Goal: Transaction & Acquisition: Obtain resource

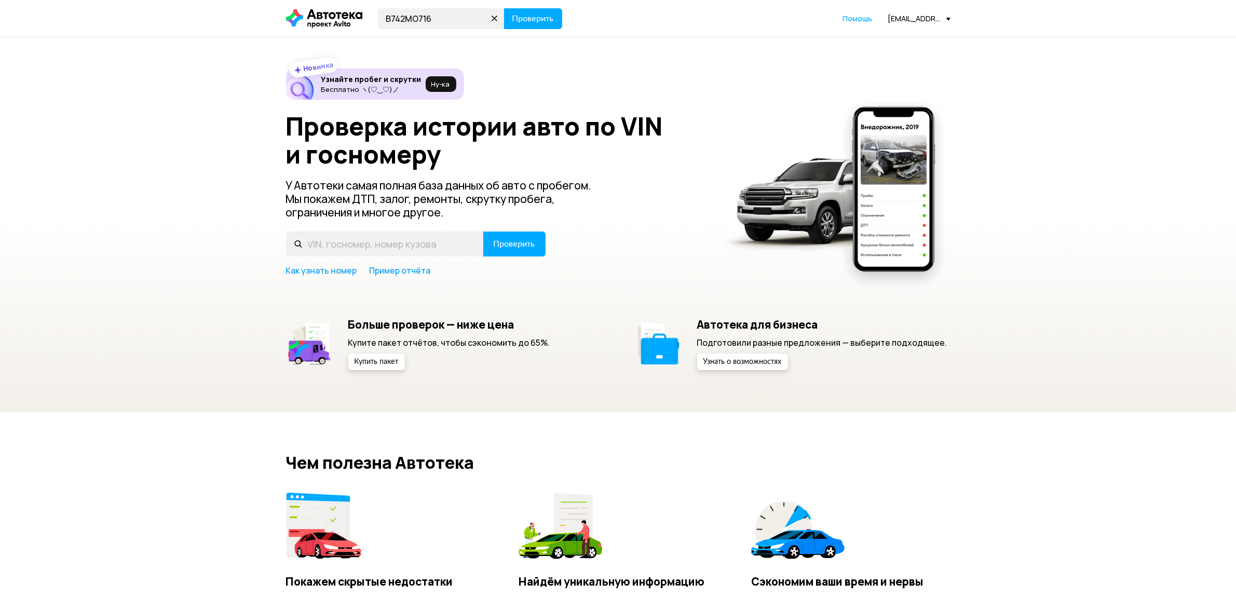
type input "В742МО716"
click at [504, 8] on button "Проверить" at bounding box center [533, 18] width 58 height 21
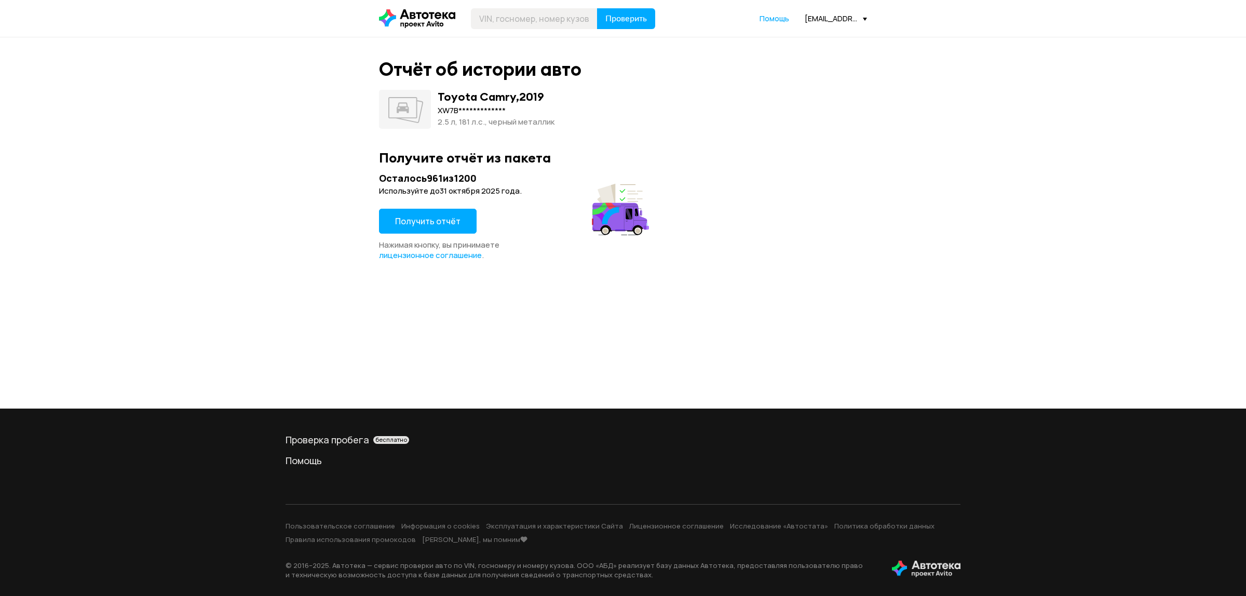
click at [404, 212] on button "Получить отчёт" at bounding box center [428, 221] width 98 height 25
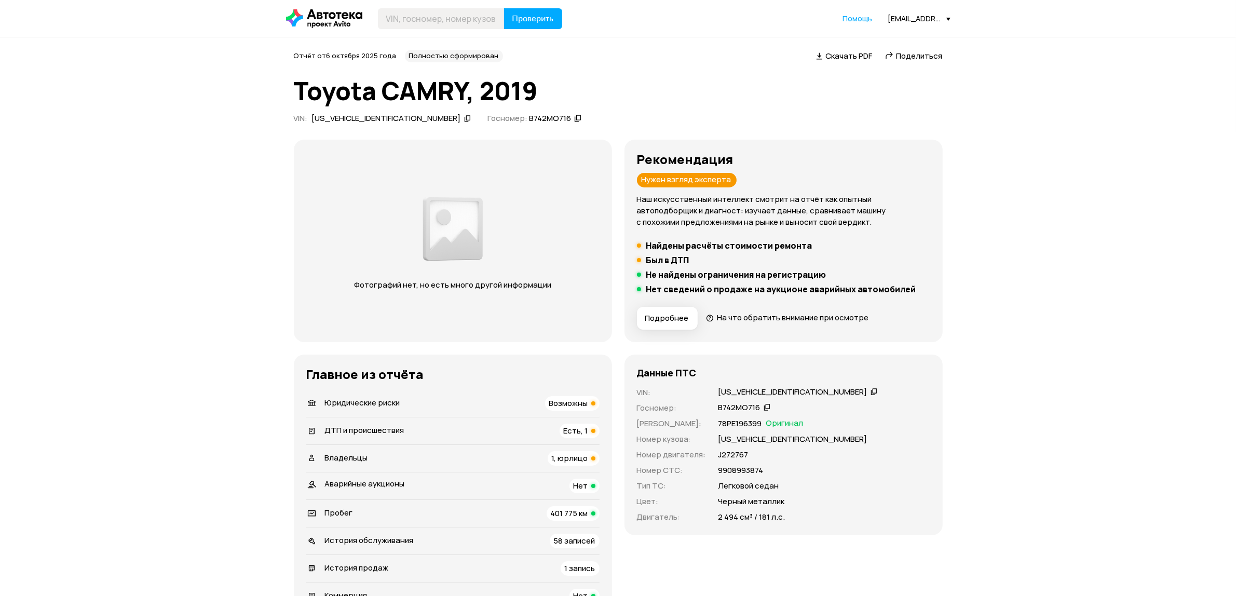
click at [534, 431] on div "ДТП и происшествия Есть, 1" at bounding box center [452, 431] width 293 height 15
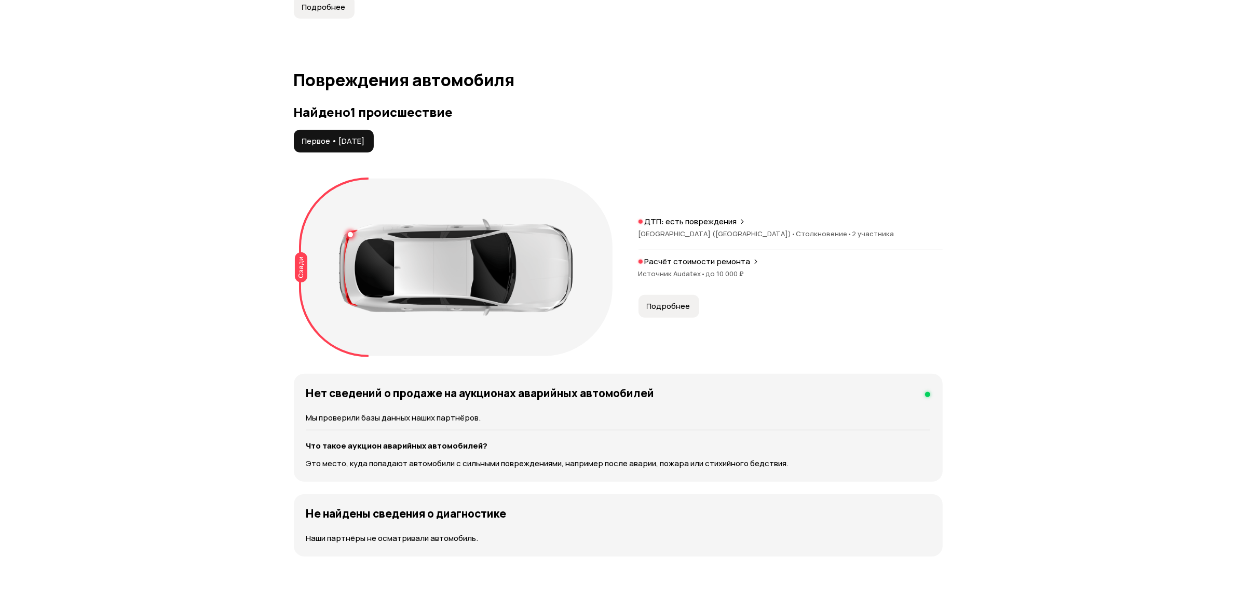
scroll to position [1075, 0]
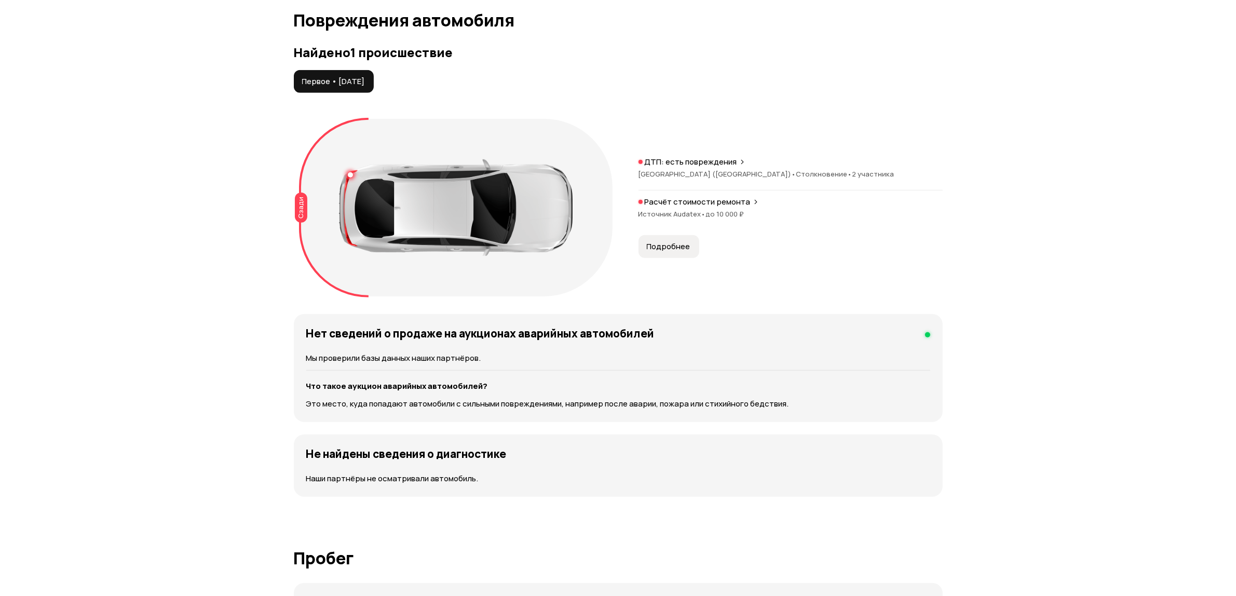
click at [694, 235] on button "Подробнее" at bounding box center [668, 246] width 61 height 23
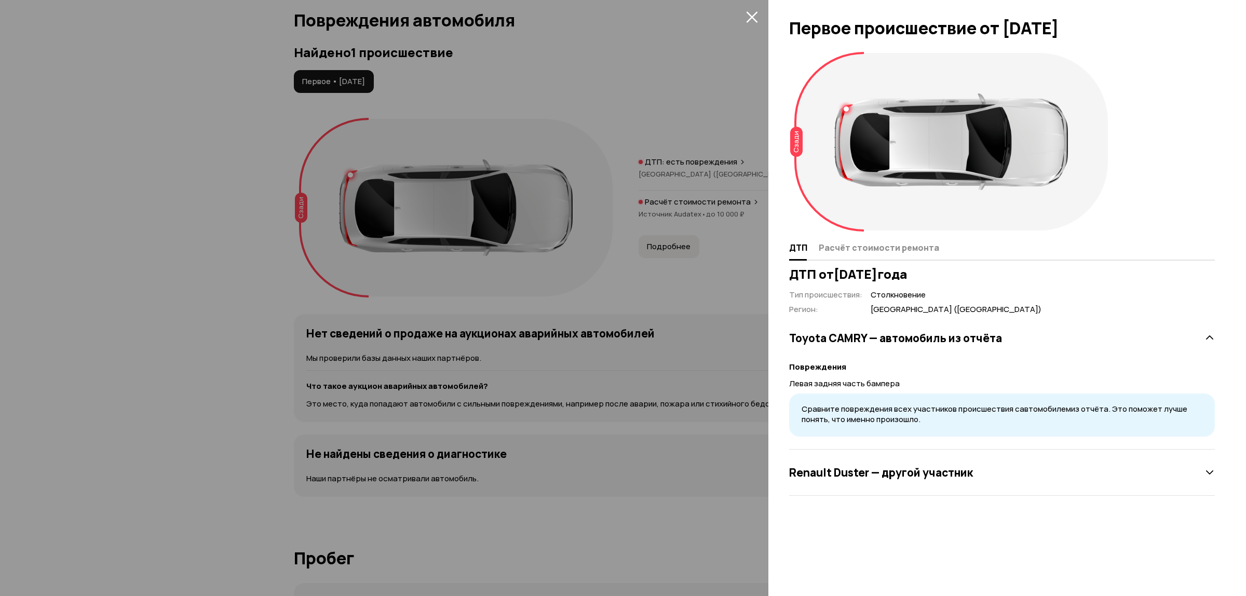
click at [607, 262] on div at bounding box center [623, 298] width 1246 height 596
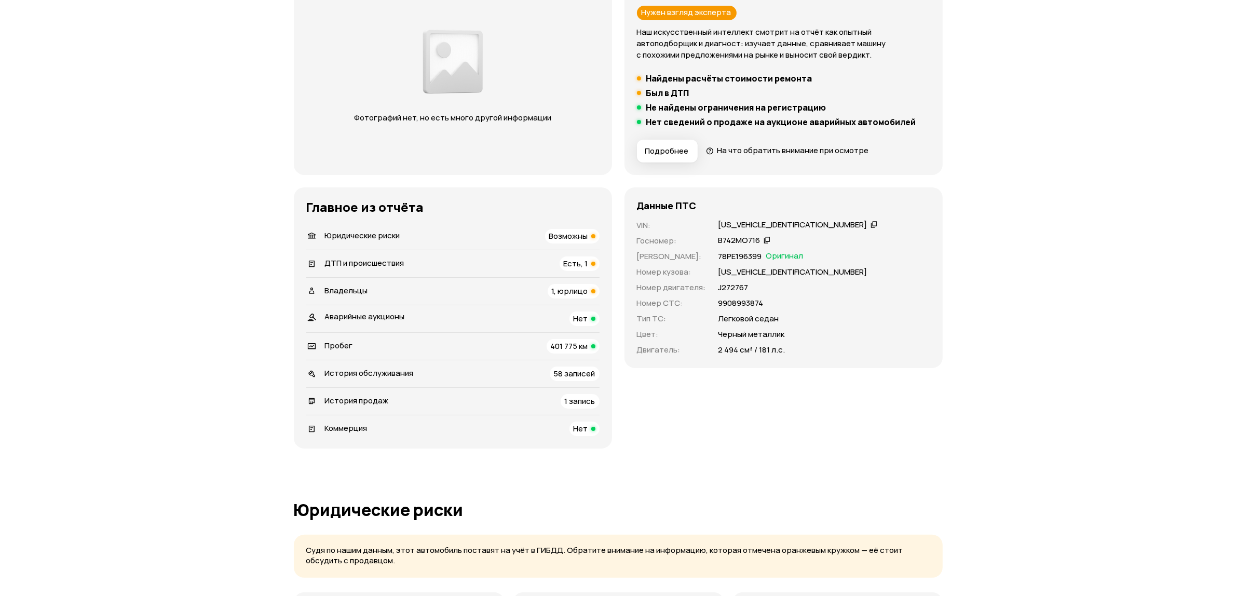
click at [584, 235] on span "Возможны" at bounding box center [568, 235] width 39 height 11
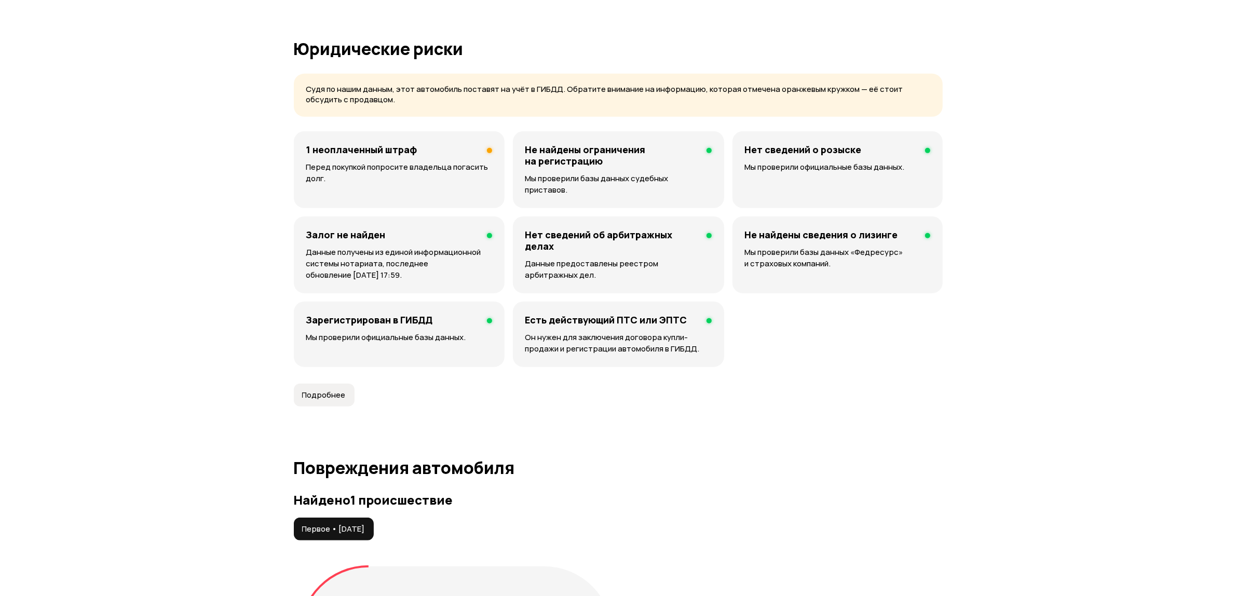
scroll to position [667, 0]
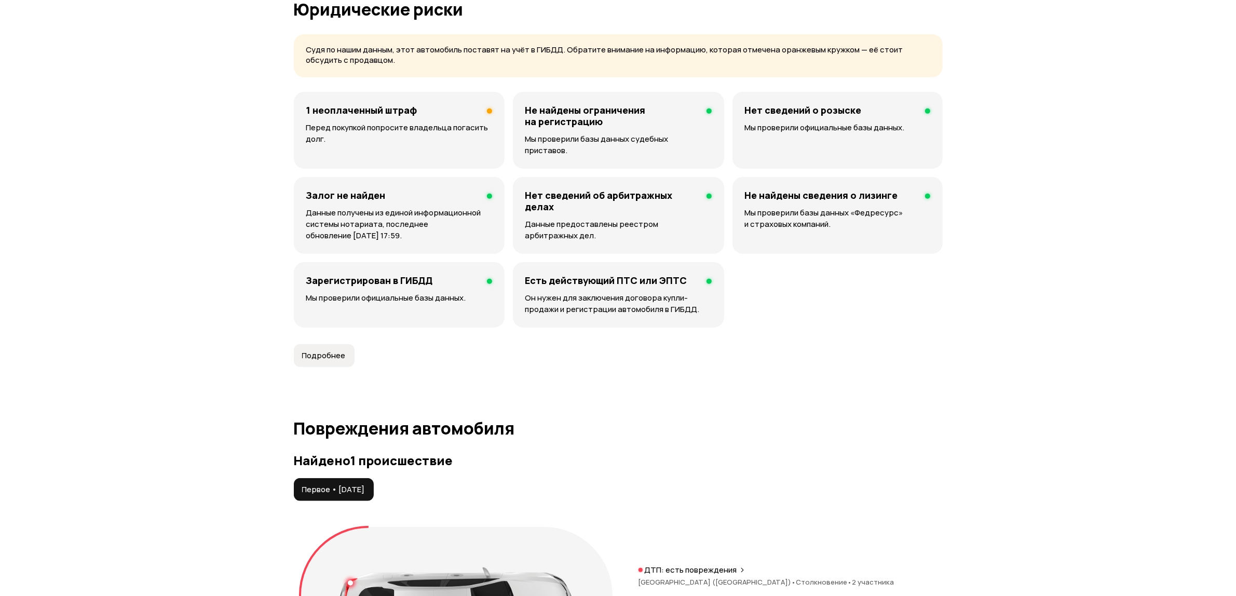
click at [449, 130] on p "Перед покупкой попросите владельца погасить долг." at bounding box center [399, 133] width 186 height 23
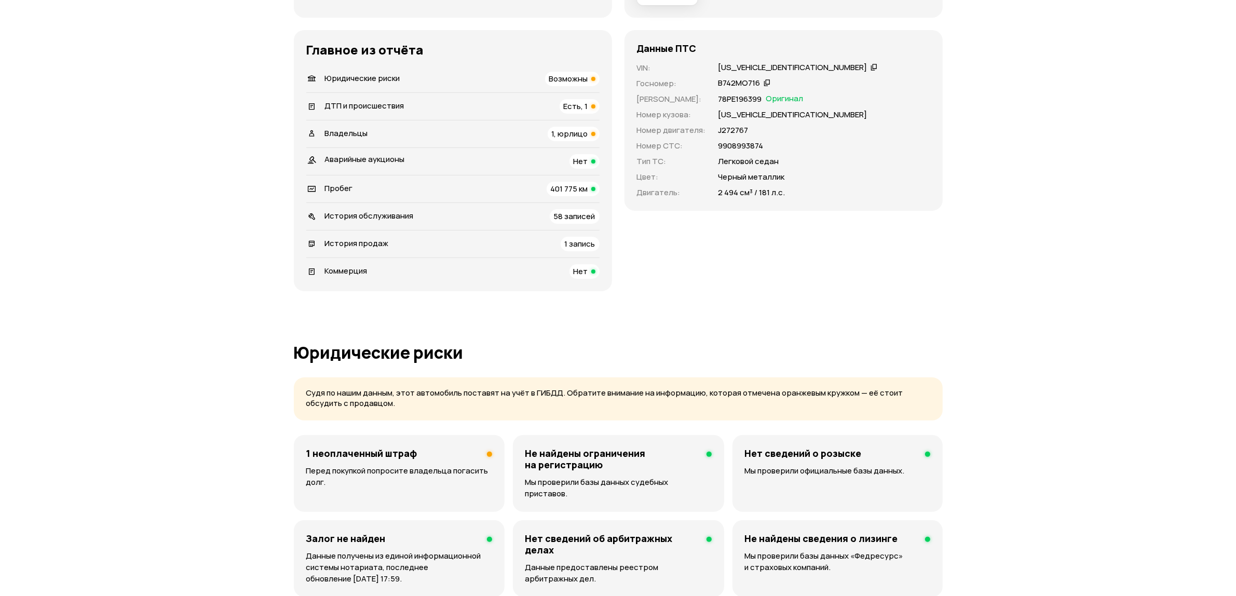
scroll to position [130, 0]
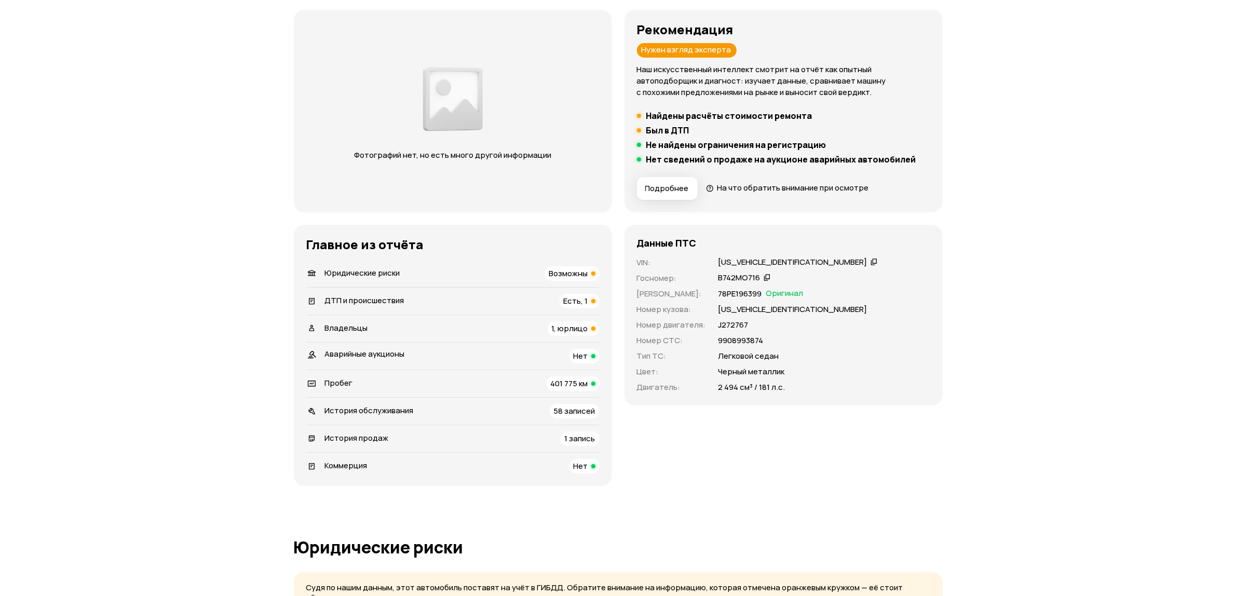
click at [870, 260] on icon at bounding box center [873, 261] width 7 height 10
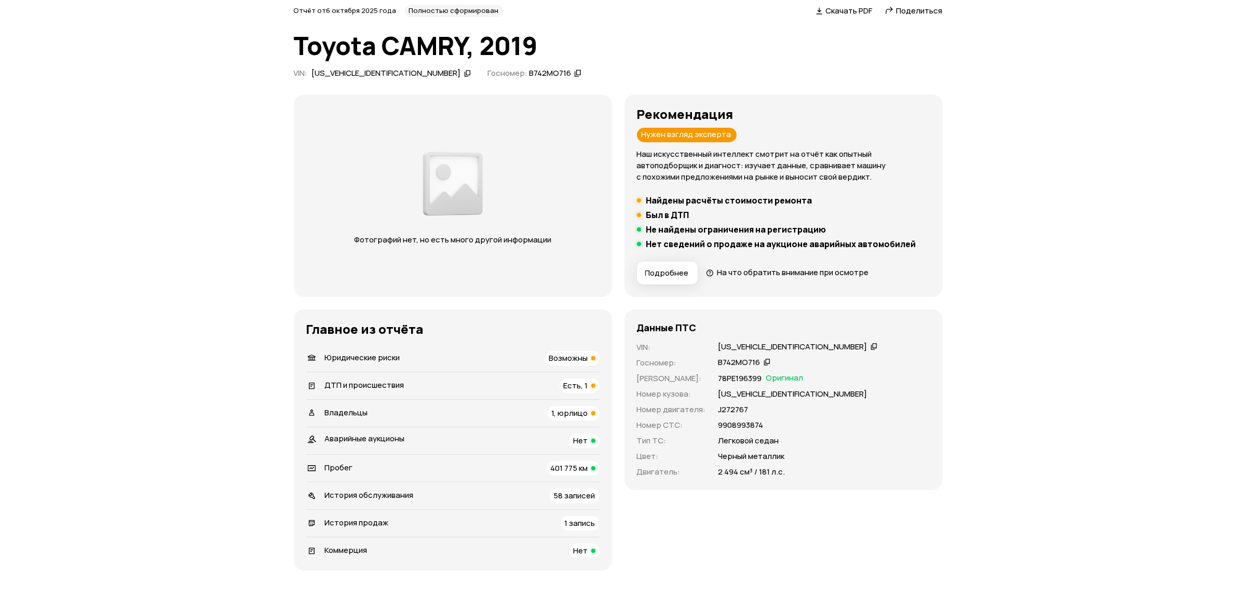
scroll to position [65, 0]
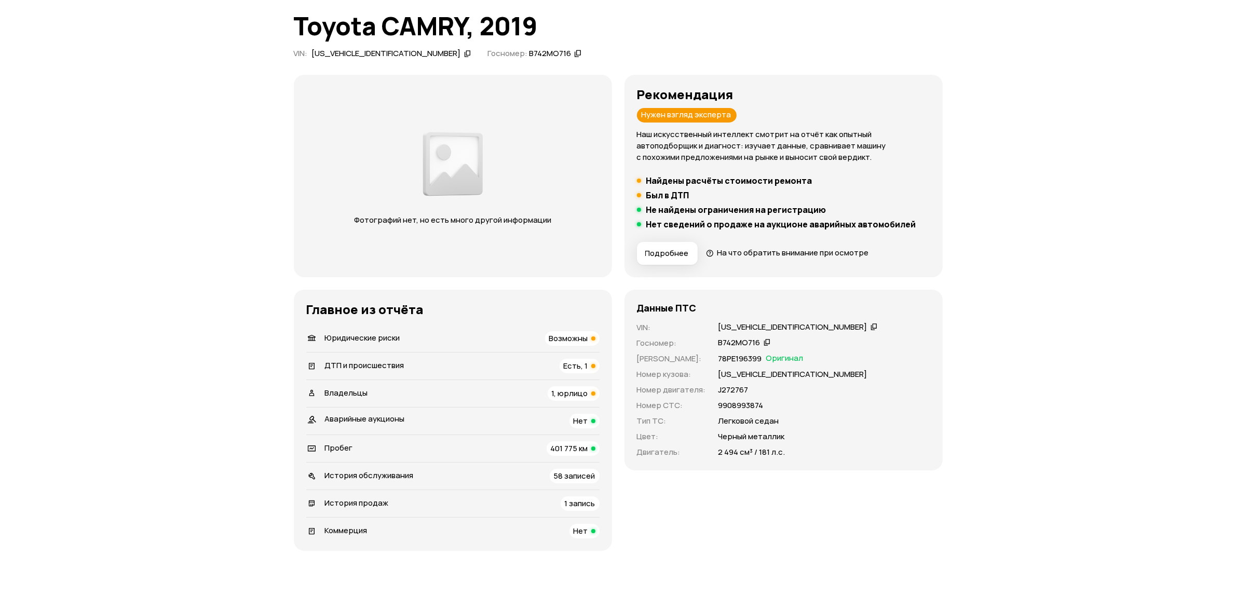
click at [798, 326] on div "[US_VEHICLE_IDENTIFICATION_NUMBER]" at bounding box center [798, 327] width 162 height 11
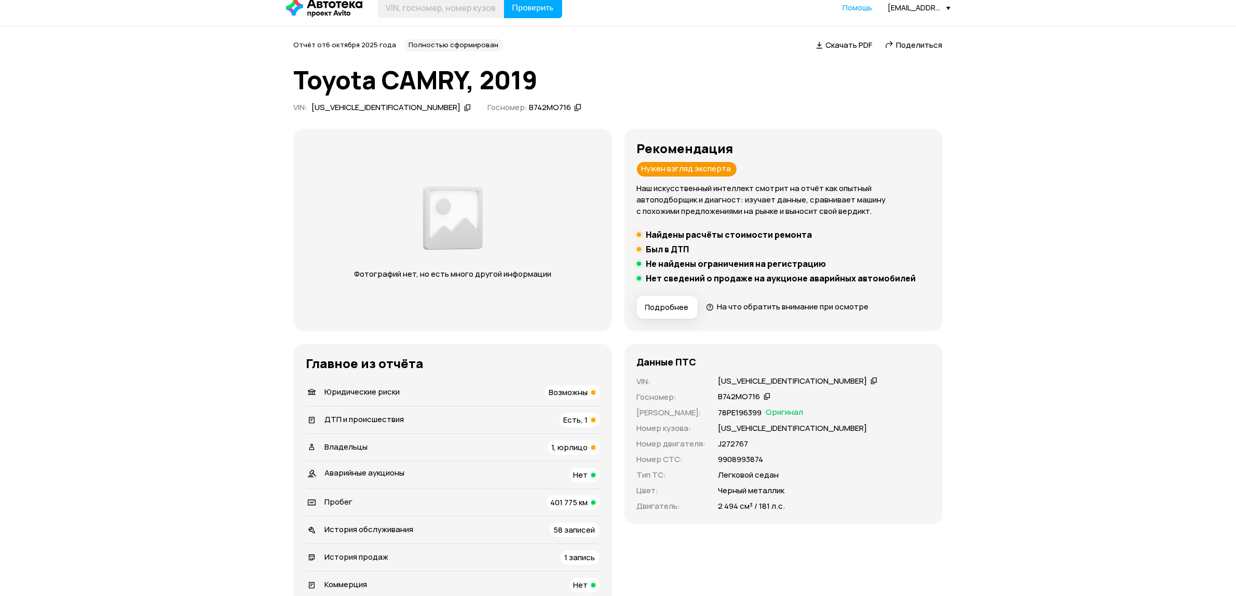
scroll to position [0, 0]
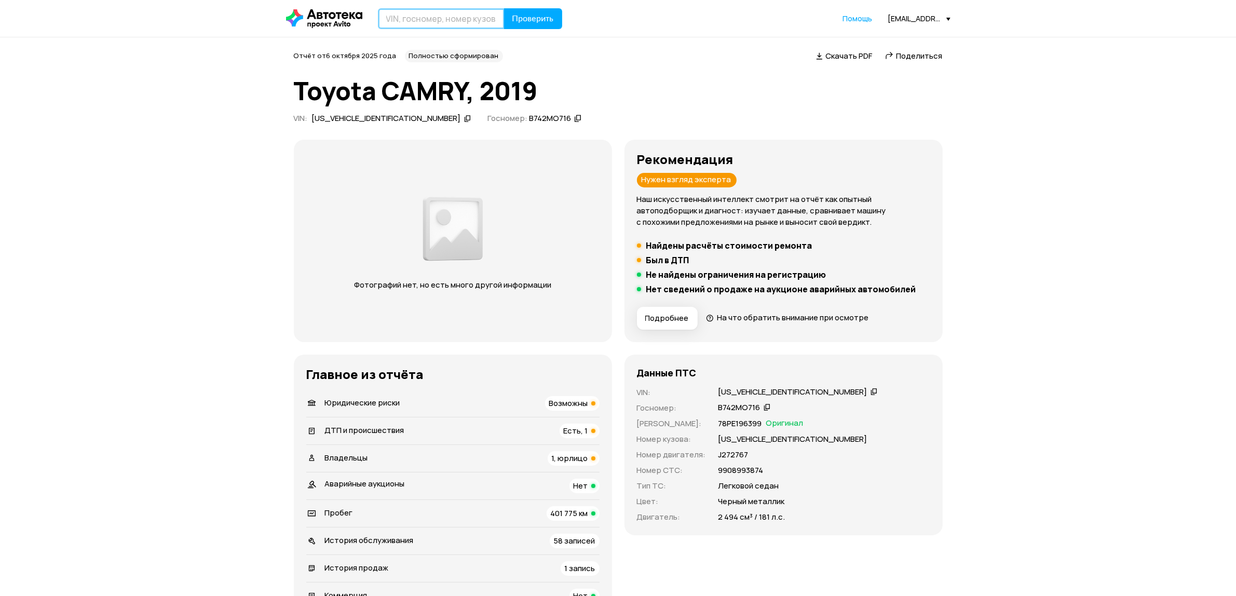
click at [418, 20] on input "text" at bounding box center [441, 18] width 127 height 21
type input "У939ВВ116"
click at [504, 8] on button "Проверить" at bounding box center [533, 18] width 58 height 21
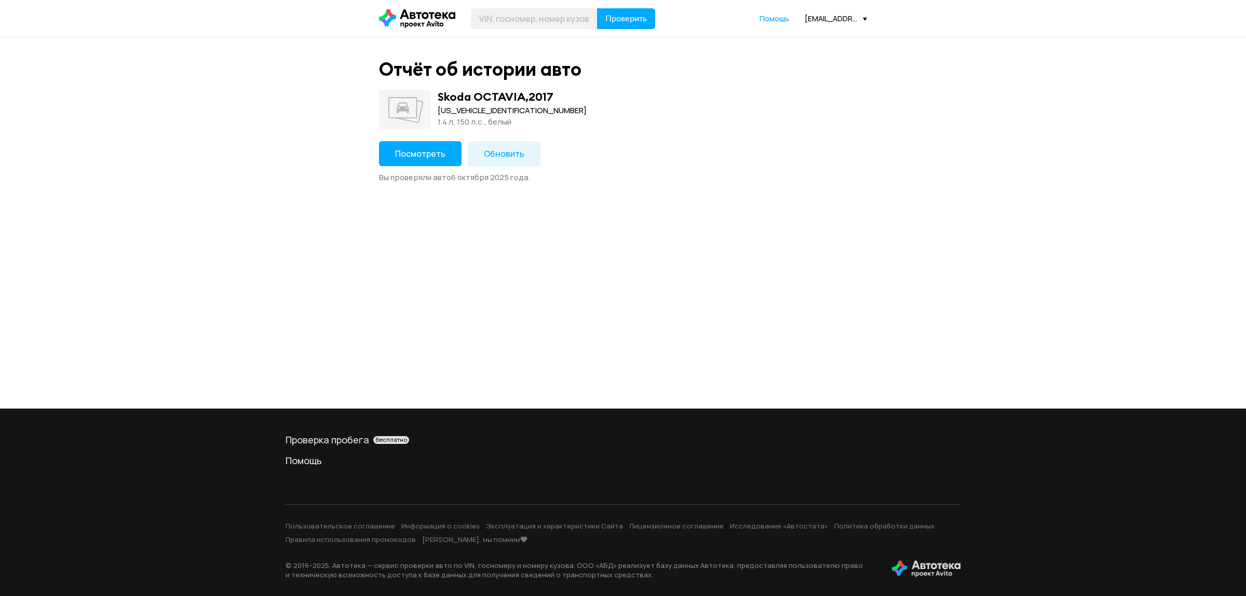
click at [444, 159] on span "Посмотреть" at bounding box center [420, 153] width 50 height 11
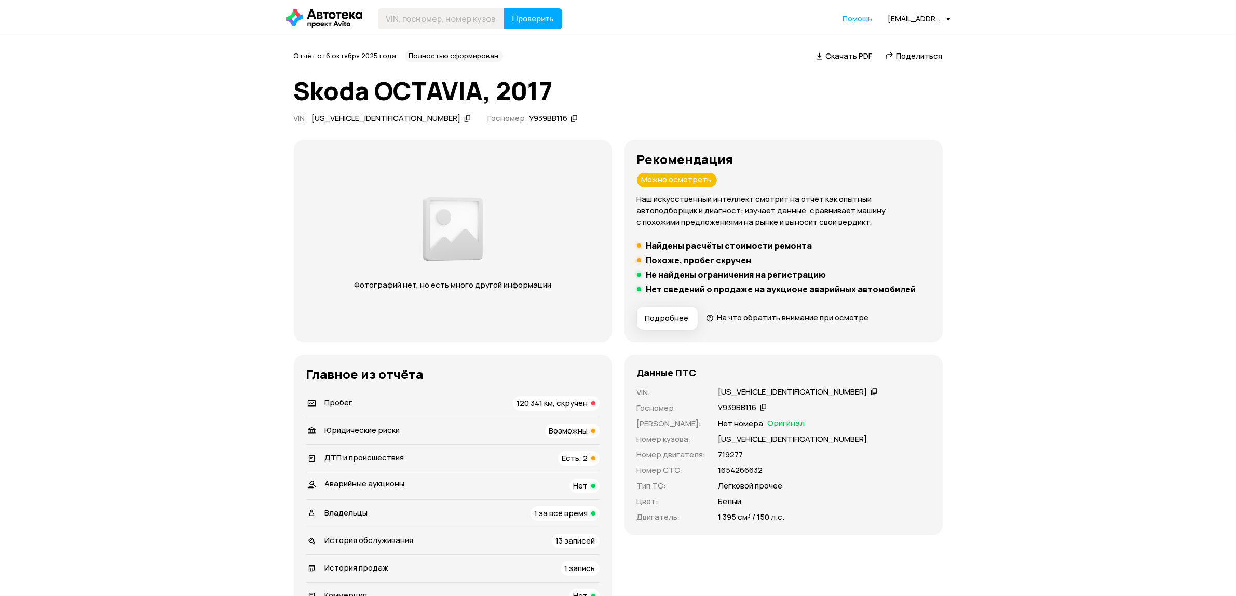
scroll to position [65, 0]
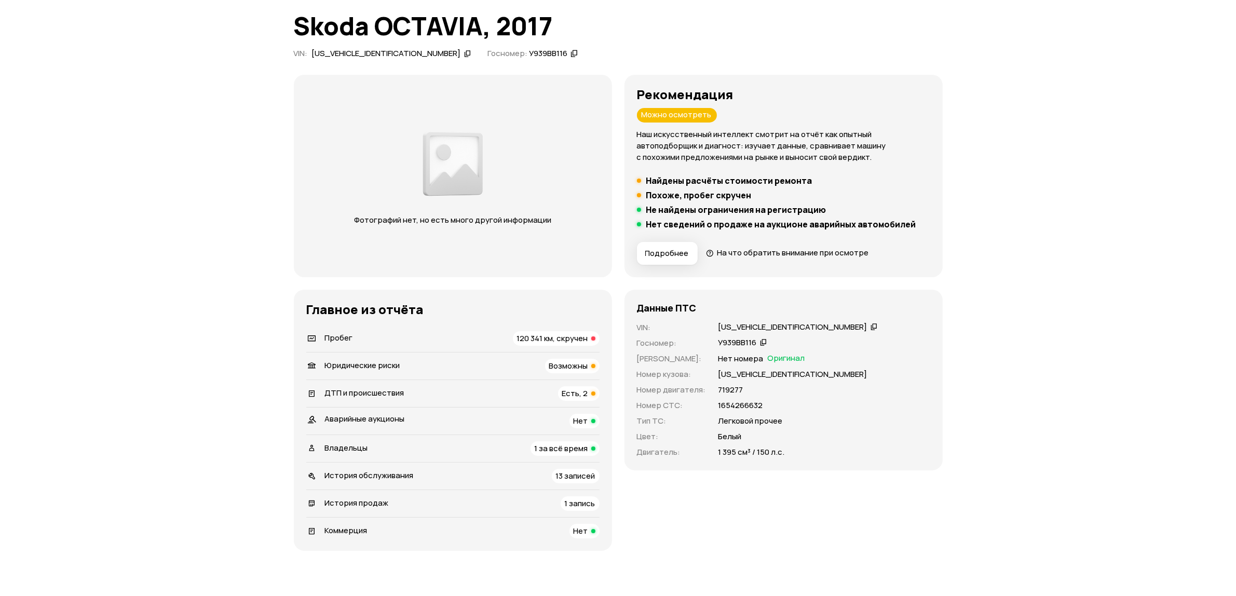
click at [546, 339] on span "120 341 км, скручен" at bounding box center [552, 338] width 71 height 11
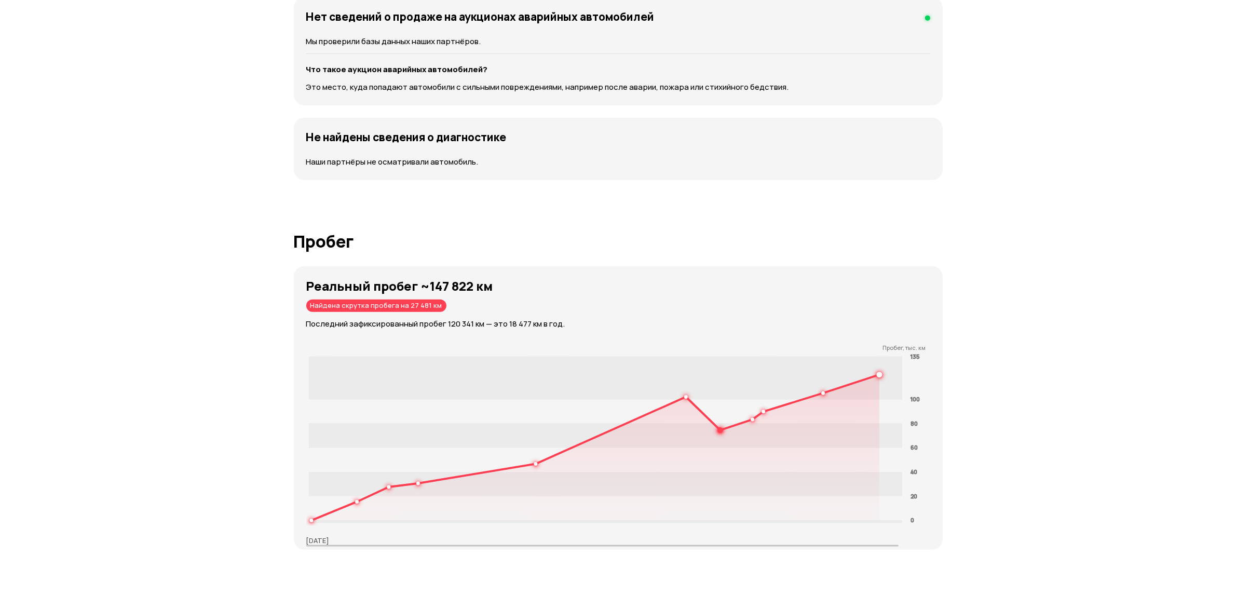
scroll to position [1613, 0]
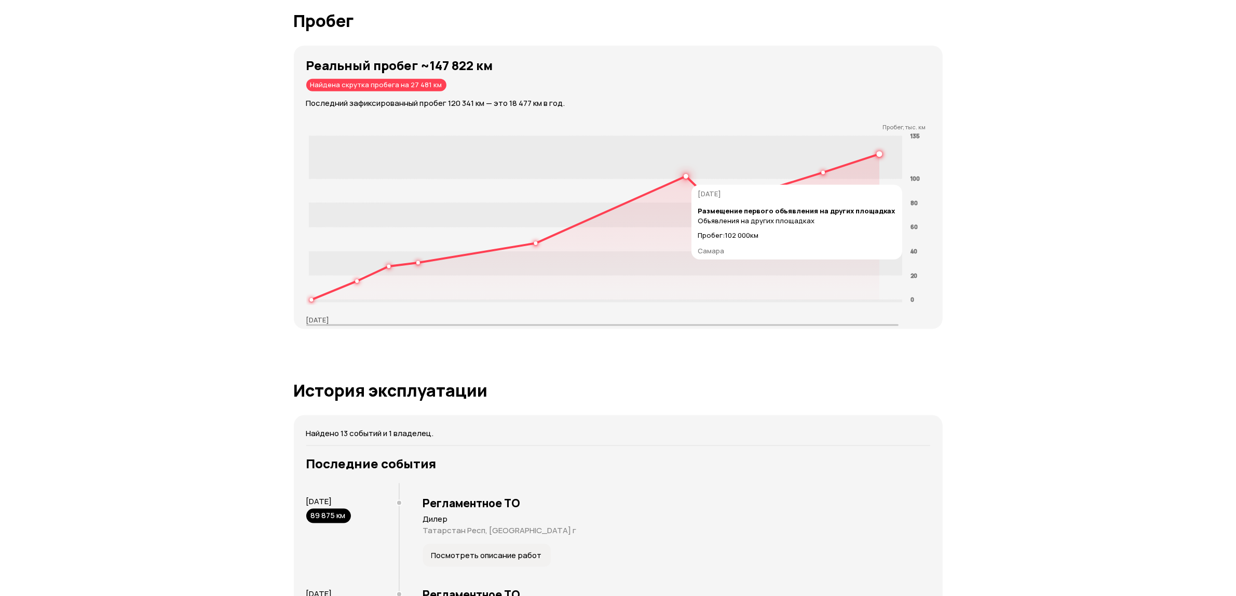
click at [689, 168] on icon at bounding box center [595, 227] width 568 height 146
click at [684, 162] on rect at bounding box center [605, 157] width 594 height 43
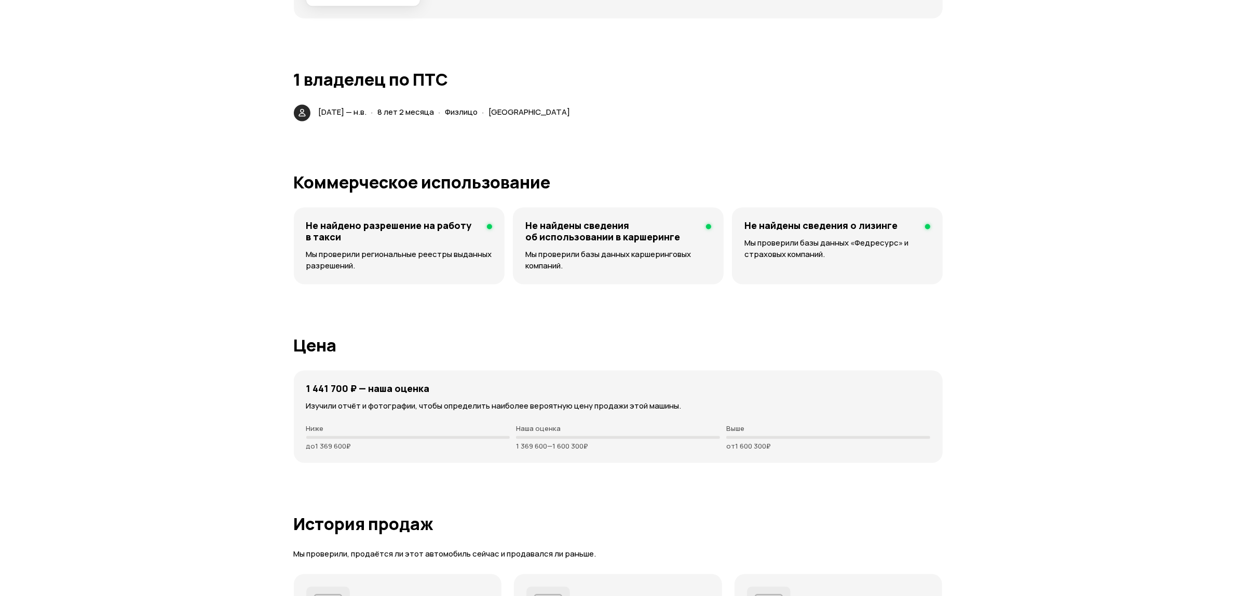
scroll to position [2456, 0]
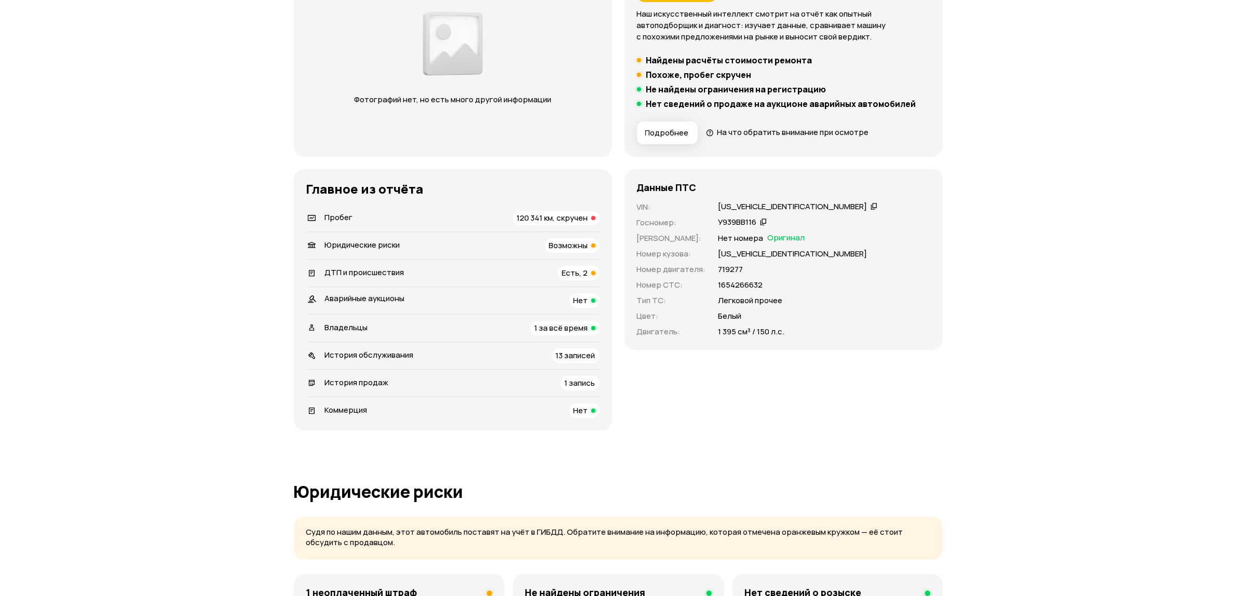
click at [571, 380] on span "1 запись" at bounding box center [580, 382] width 31 height 11
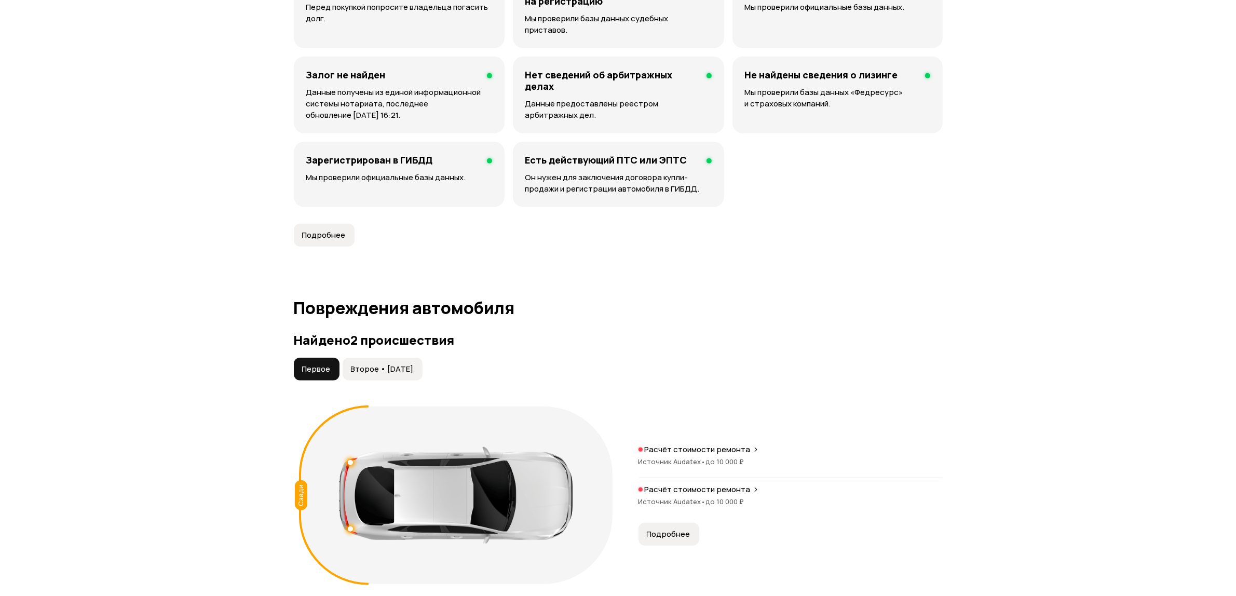
scroll to position [896, 0]
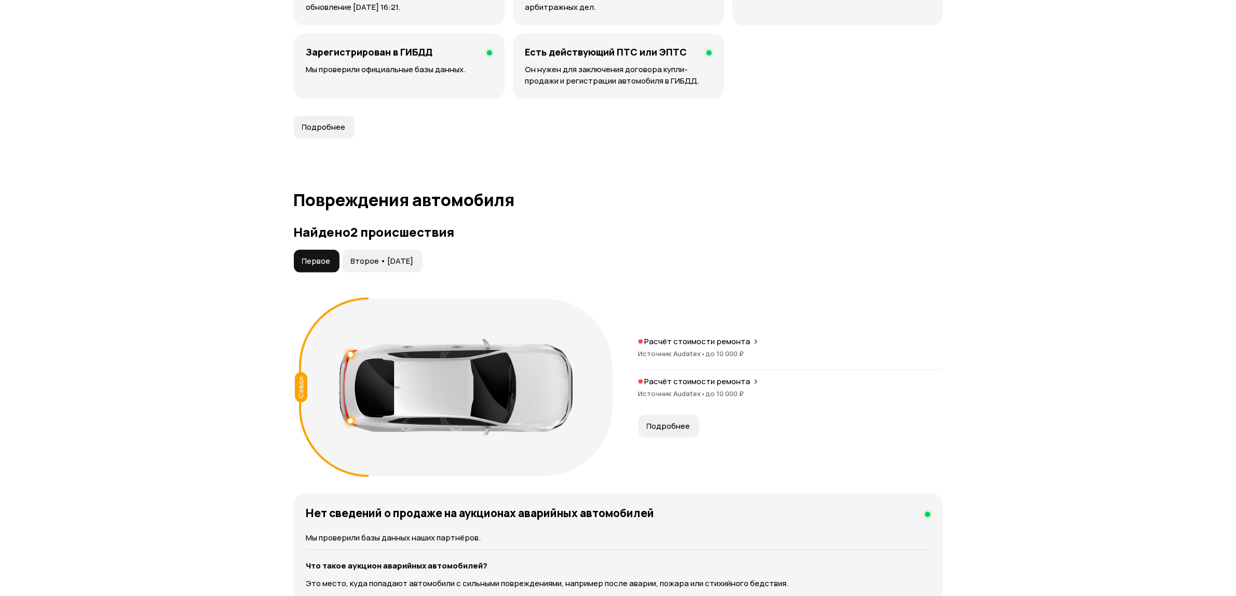
click at [408, 250] on button "Второе • [DATE]" at bounding box center [383, 261] width 80 height 23
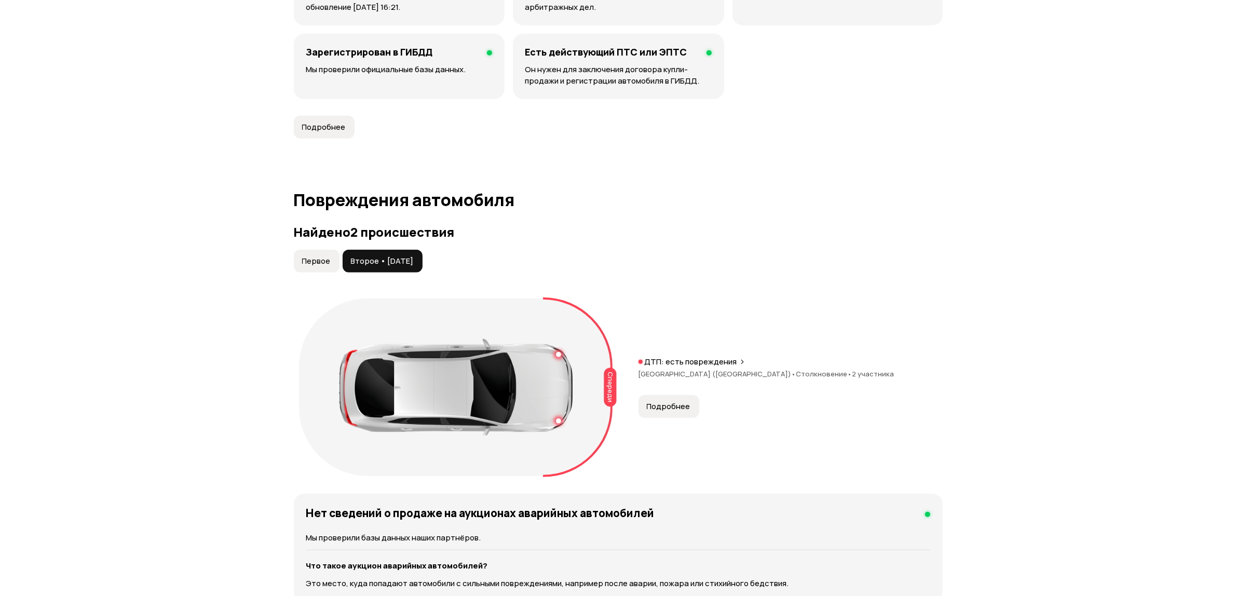
click at [686, 401] on span "Подробнее" at bounding box center [669, 406] width 44 height 10
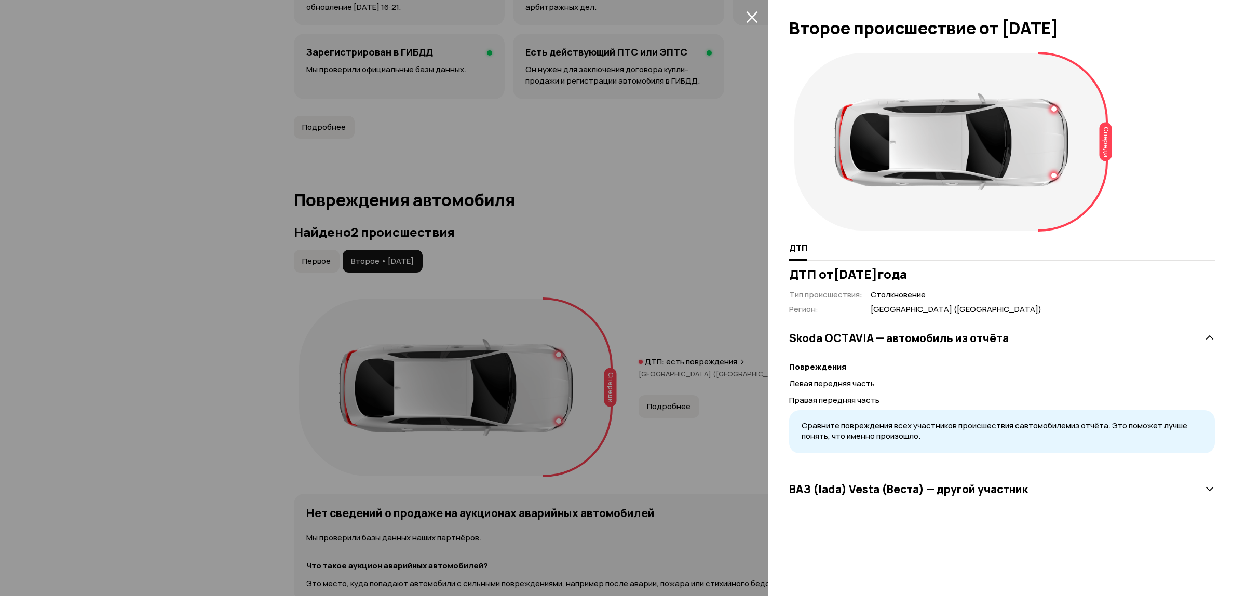
click at [630, 274] on div at bounding box center [623, 298] width 1246 height 596
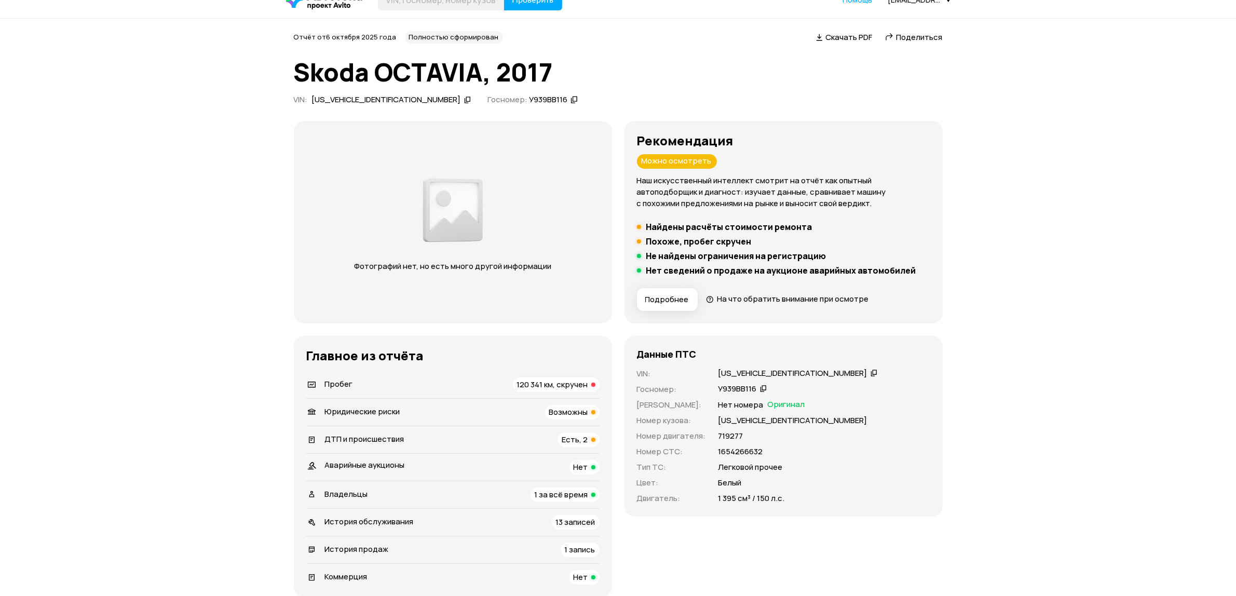
scroll to position [0, 0]
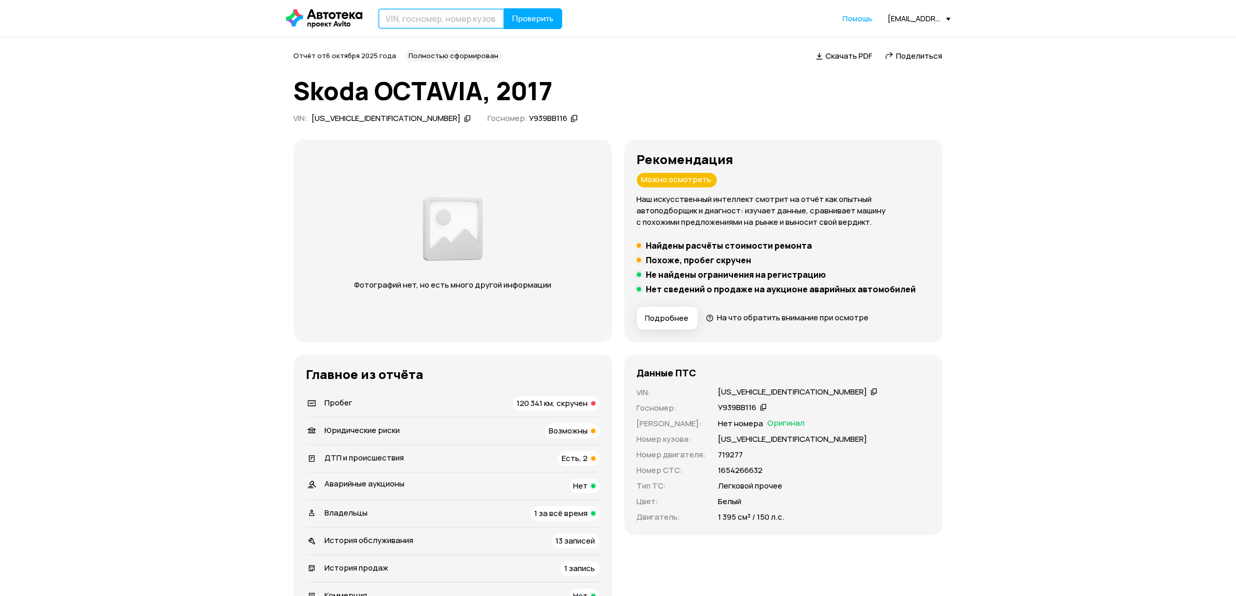
click at [459, 17] on input "text" at bounding box center [441, 18] width 127 height 21
click at [411, 20] on input "С076МК" at bounding box center [441, 18] width 127 height 21
click at [422, 17] on input "С076НК" at bounding box center [441, 18] width 127 height 21
type input "С076НК116"
click at [504, 8] on button "Проверить" at bounding box center [533, 18] width 58 height 21
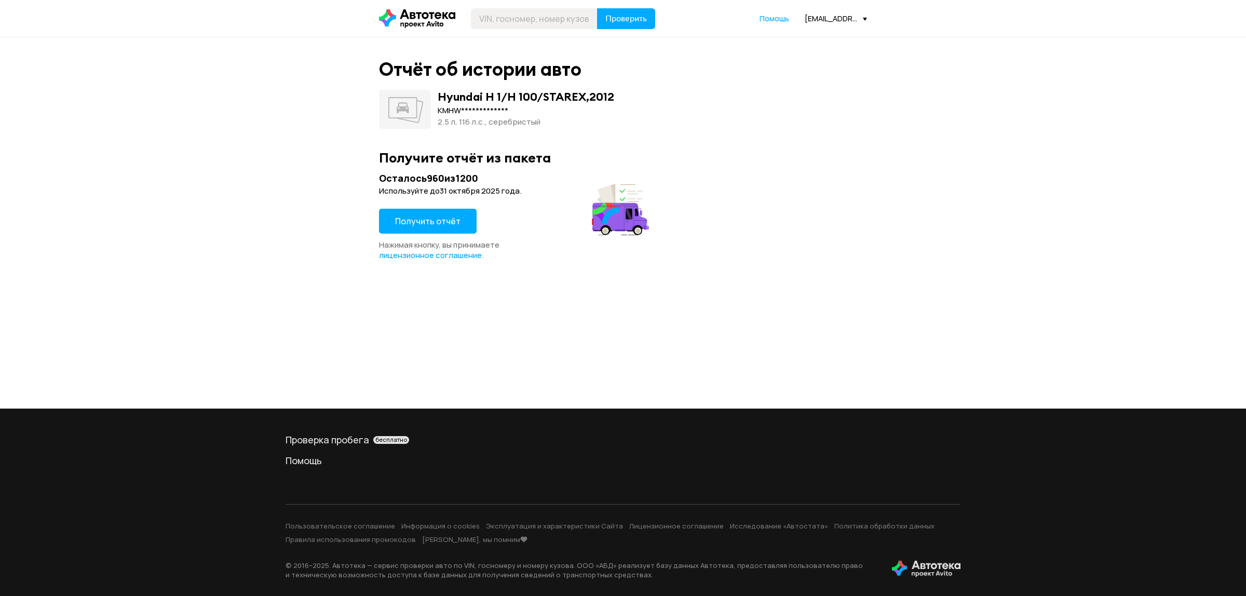
click at [466, 225] on button "Получить отчёт" at bounding box center [428, 221] width 98 height 25
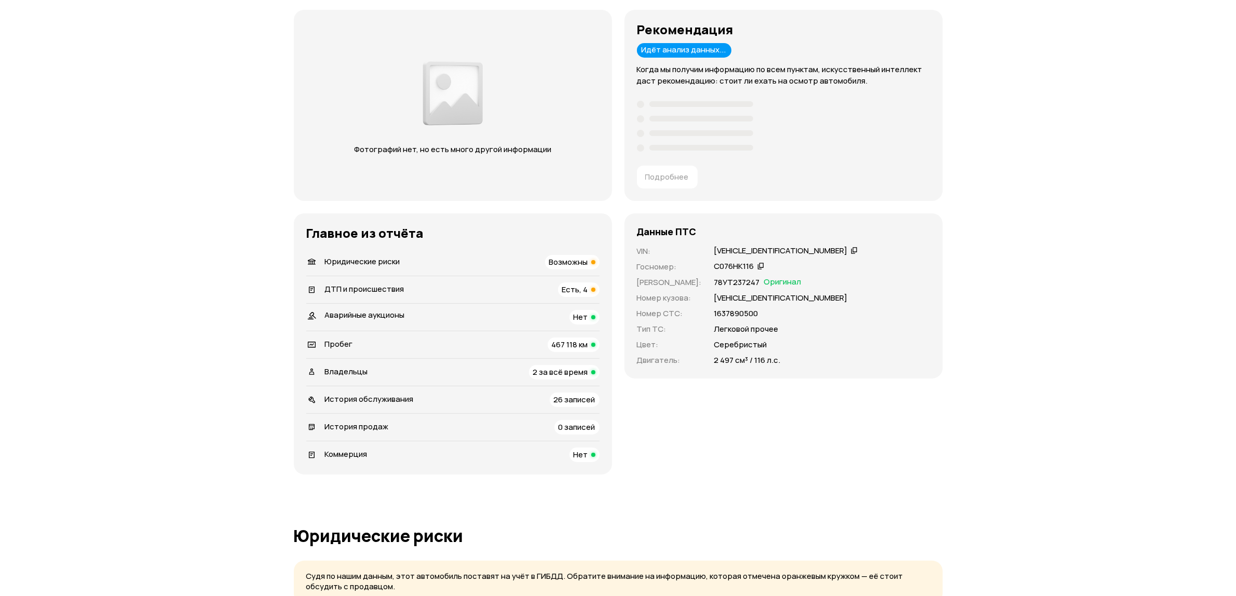
click at [590, 261] on div "Возможны" at bounding box center [572, 262] width 54 height 15
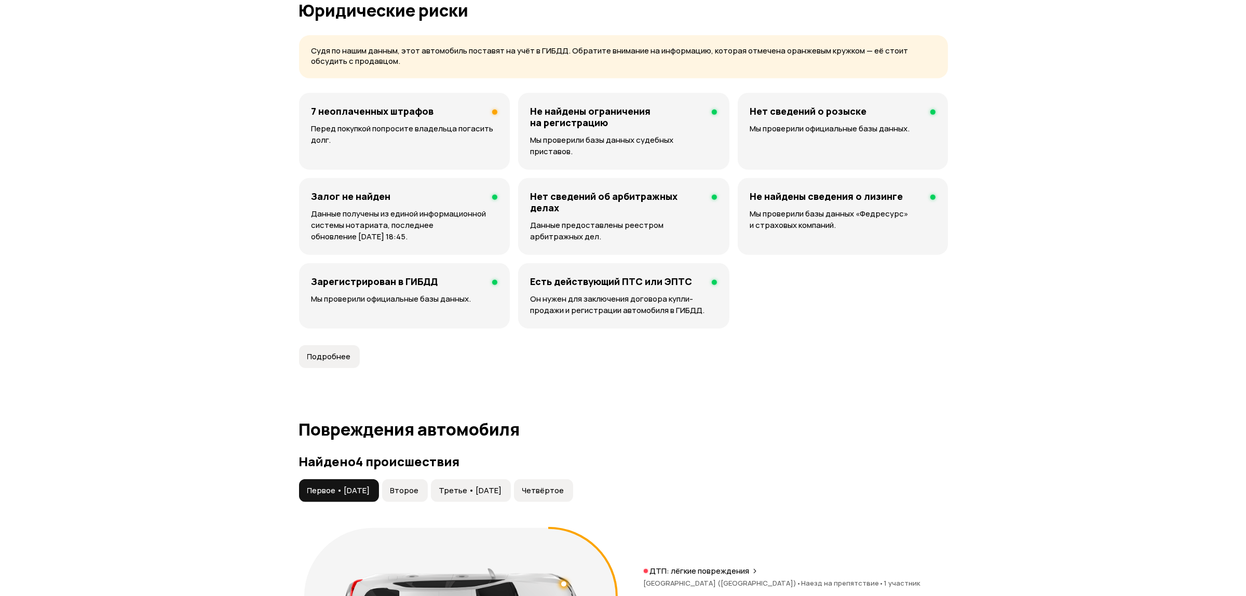
scroll to position [657, 0]
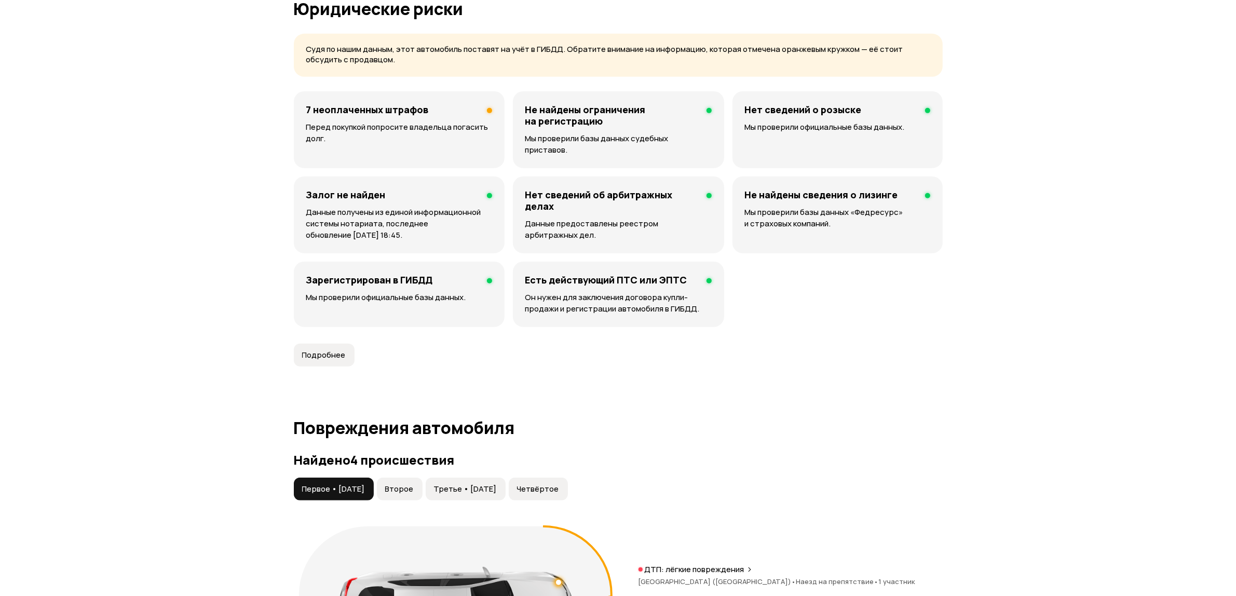
click at [454, 143] on p "Перед покупкой попросите владельца погасить долг." at bounding box center [399, 132] width 186 height 23
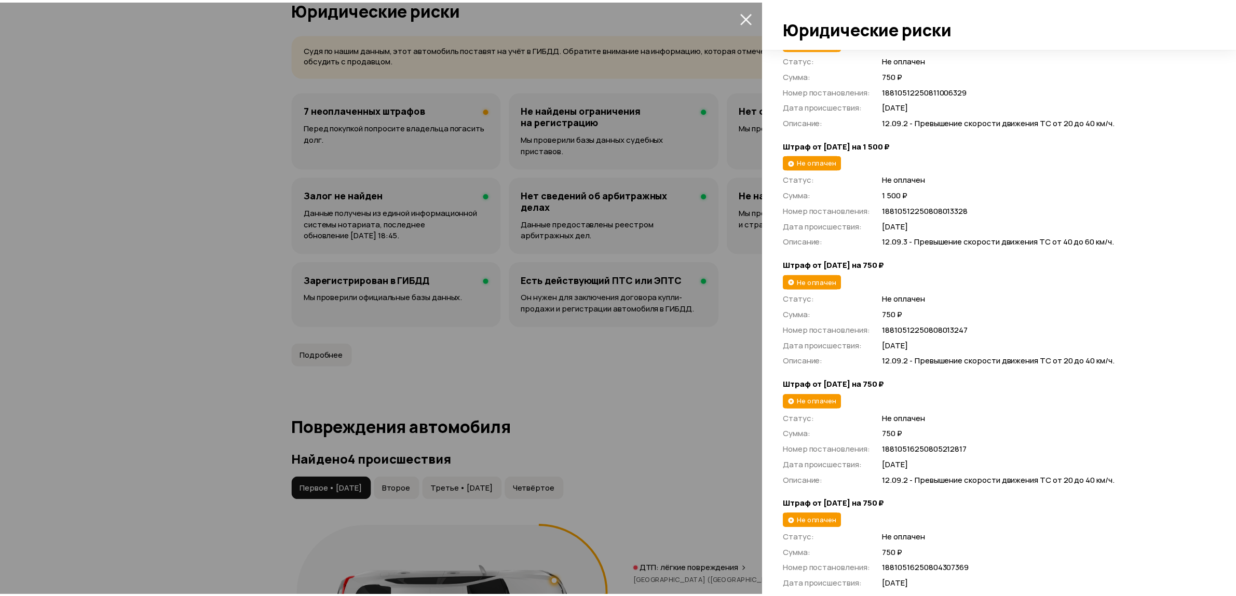
scroll to position [454, 0]
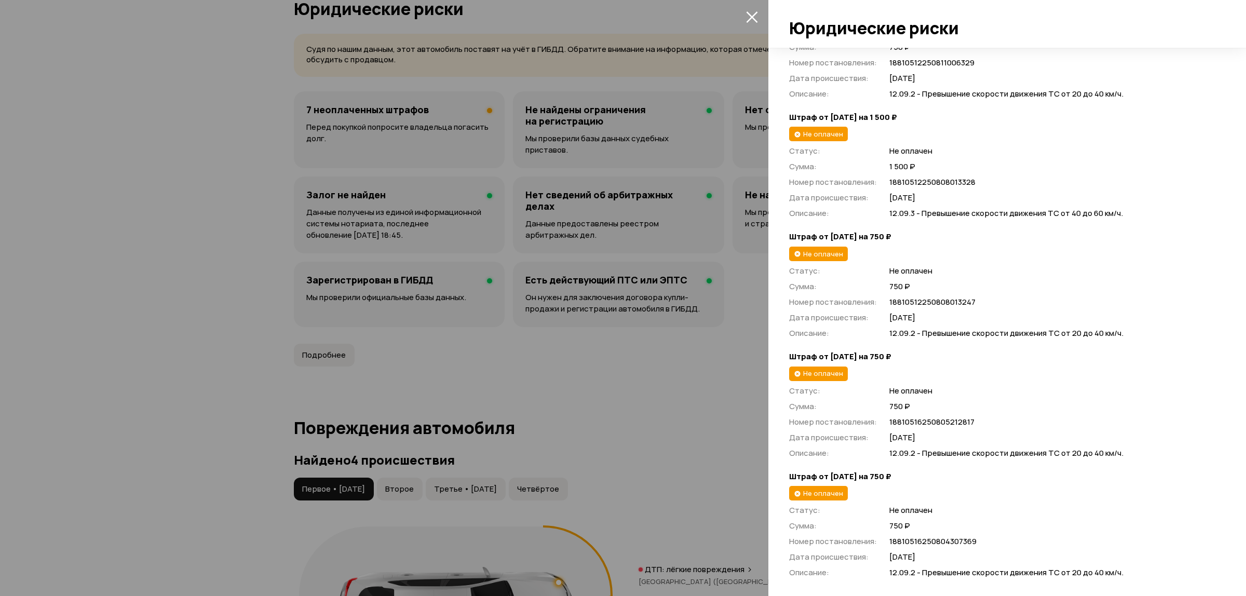
click at [706, 442] on div at bounding box center [623, 298] width 1246 height 596
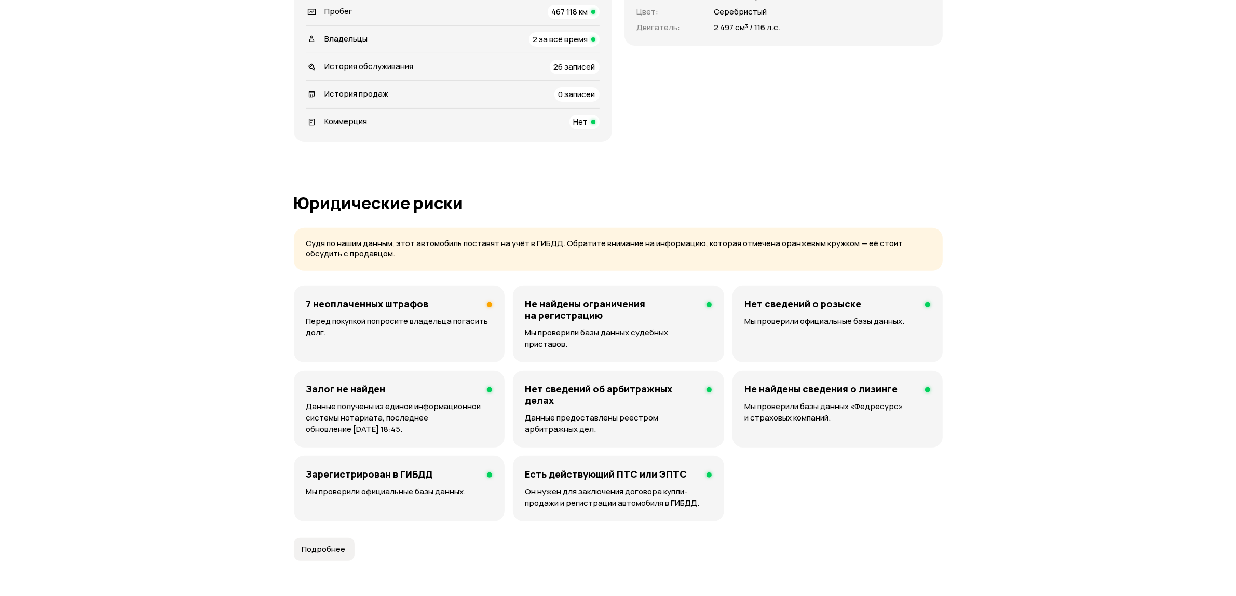
scroll to position [462, 0]
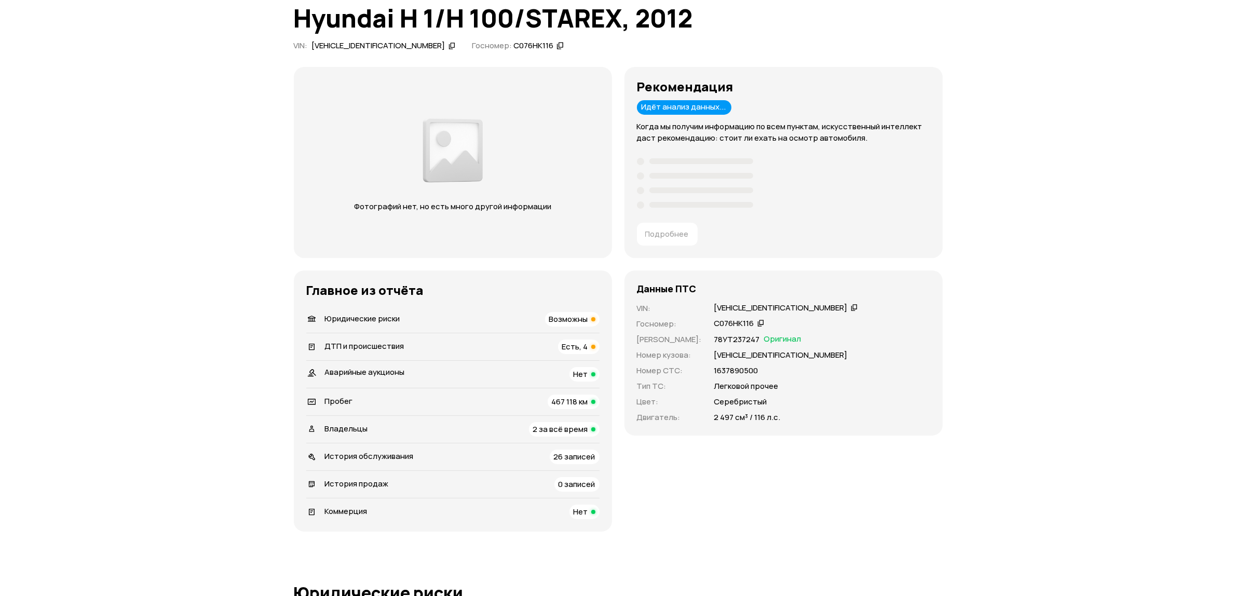
click at [574, 346] on span "Есть, 4" at bounding box center [575, 346] width 26 height 11
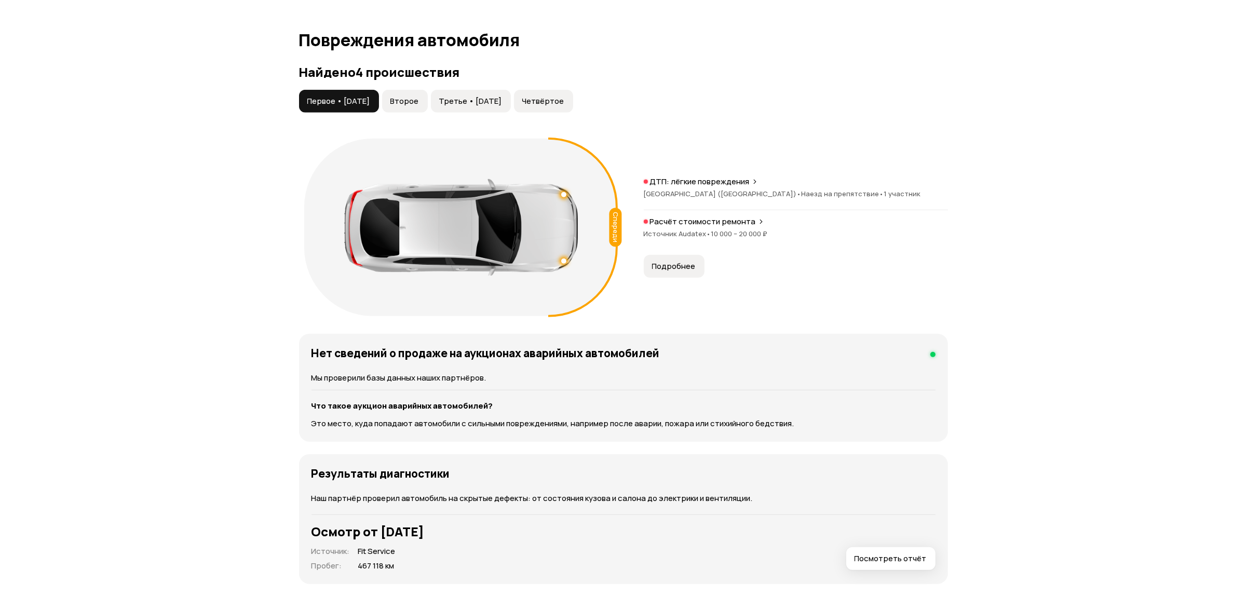
scroll to position [1064, 0]
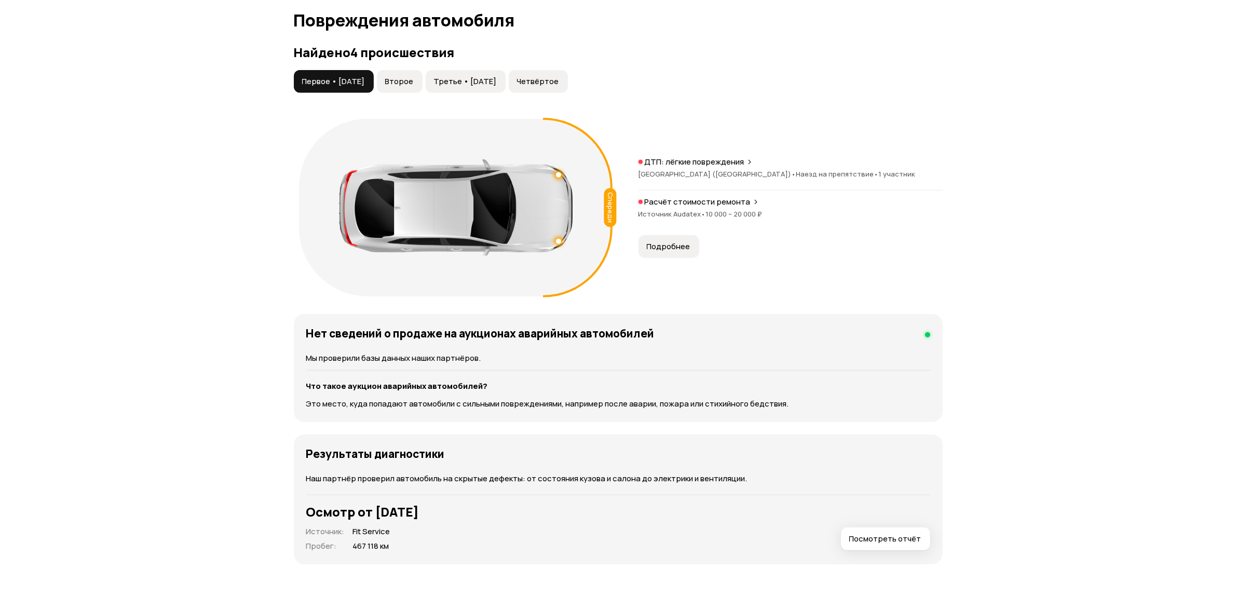
click at [414, 76] on span "Второе" at bounding box center [399, 81] width 29 height 10
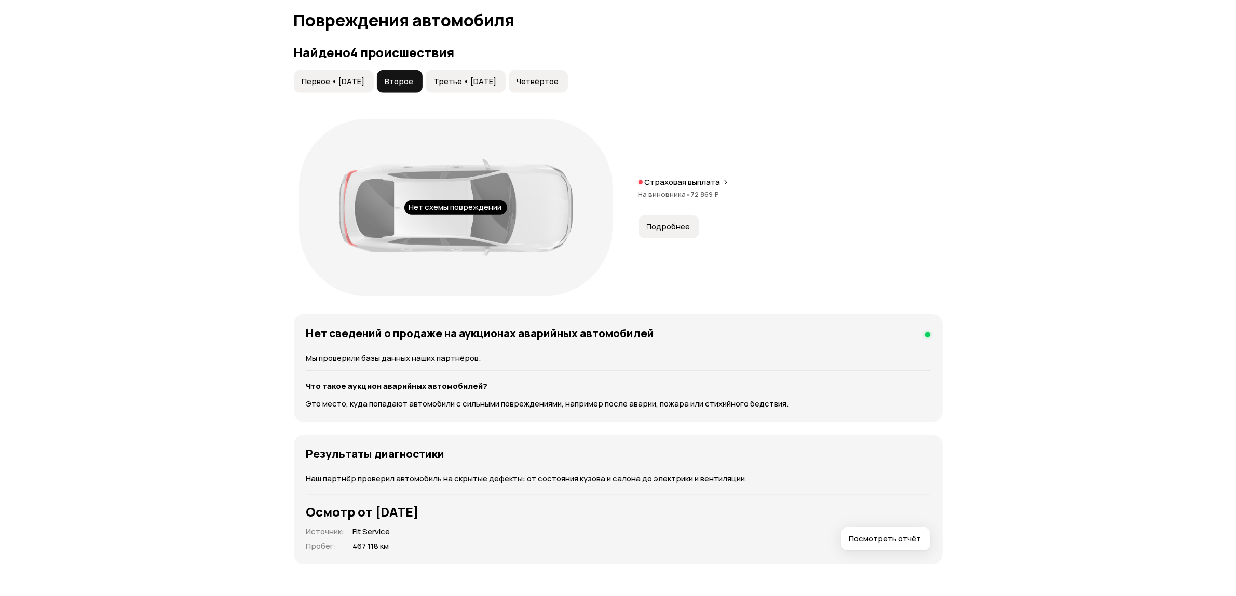
click at [453, 76] on span "Третье • [DATE]" at bounding box center [465, 81] width 63 height 10
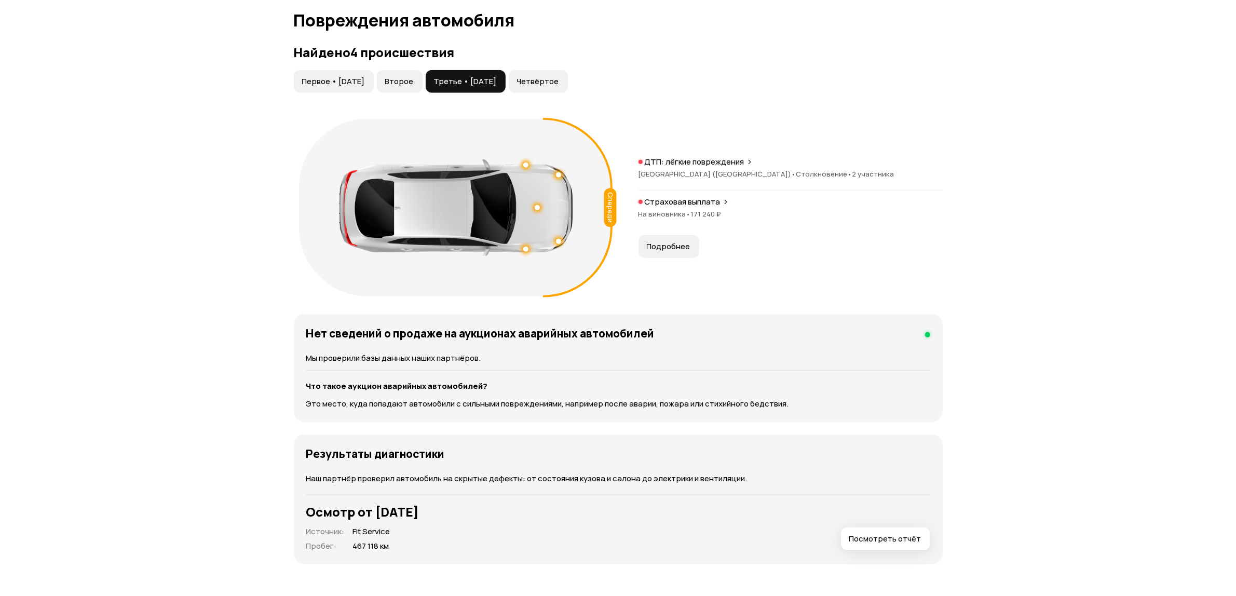
click at [548, 76] on span "Четвёртое" at bounding box center [538, 81] width 42 height 10
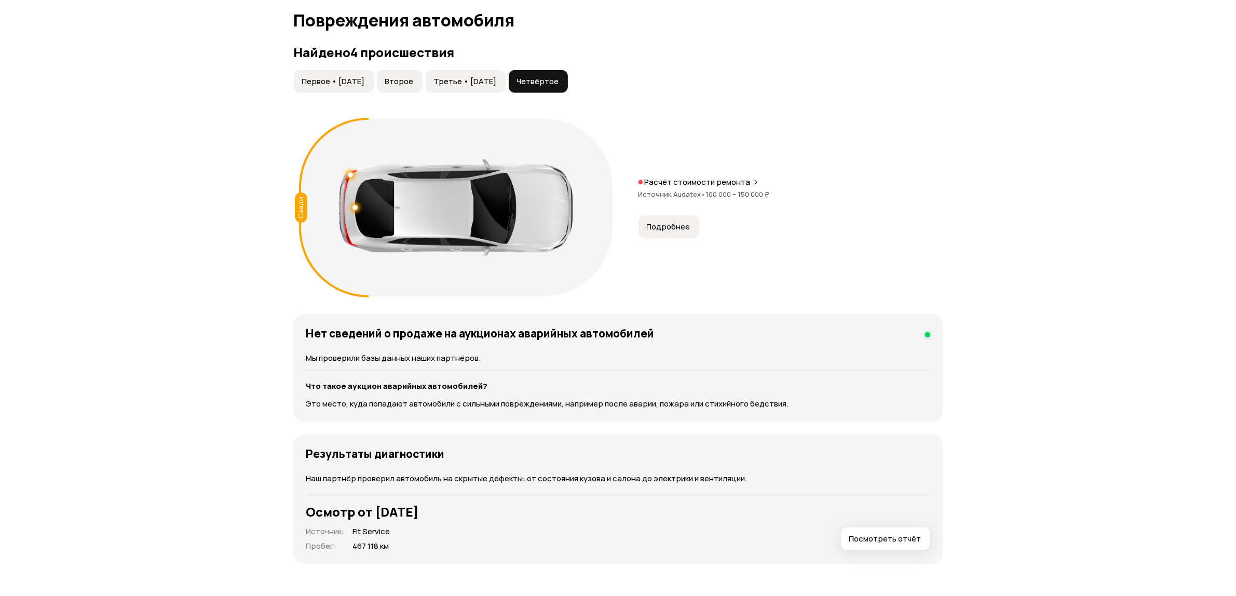
click at [506, 78] on button "Третье • [DATE]" at bounding box center [466, 81] width 80 height 23
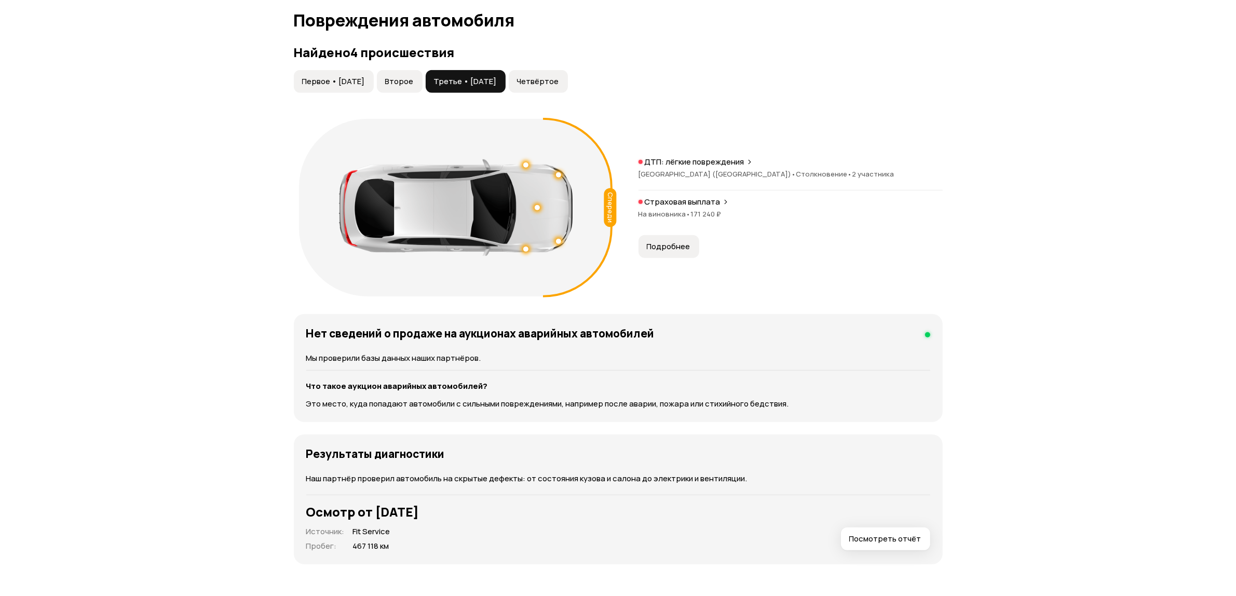
click at [559, 76] on span "Четвёртое" at bounding box center [538, 81] width 42 height 10
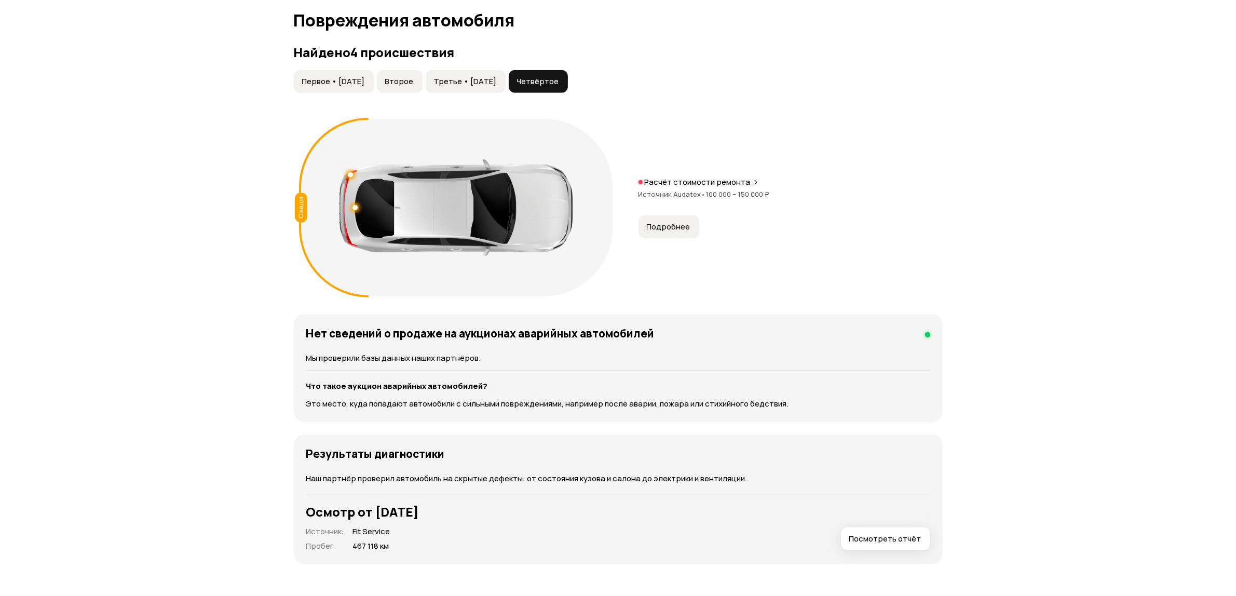
click at [654, 222] on span "Подробнее" at bounding box center [669, 227] width 44 height 10
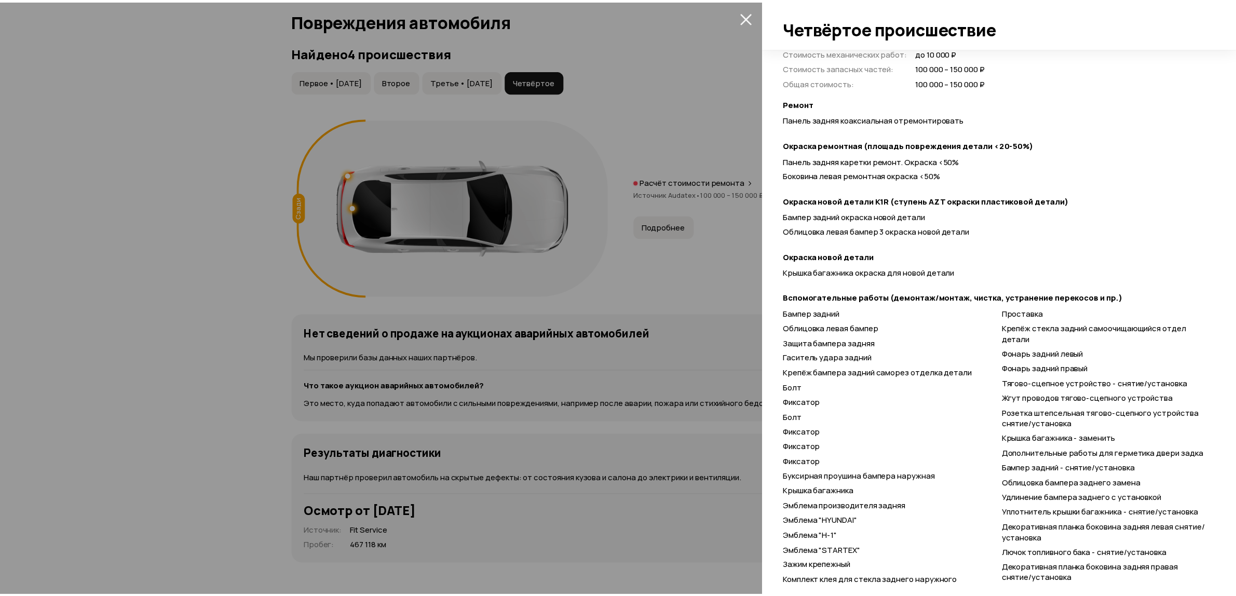
scroll to position [362, 0]
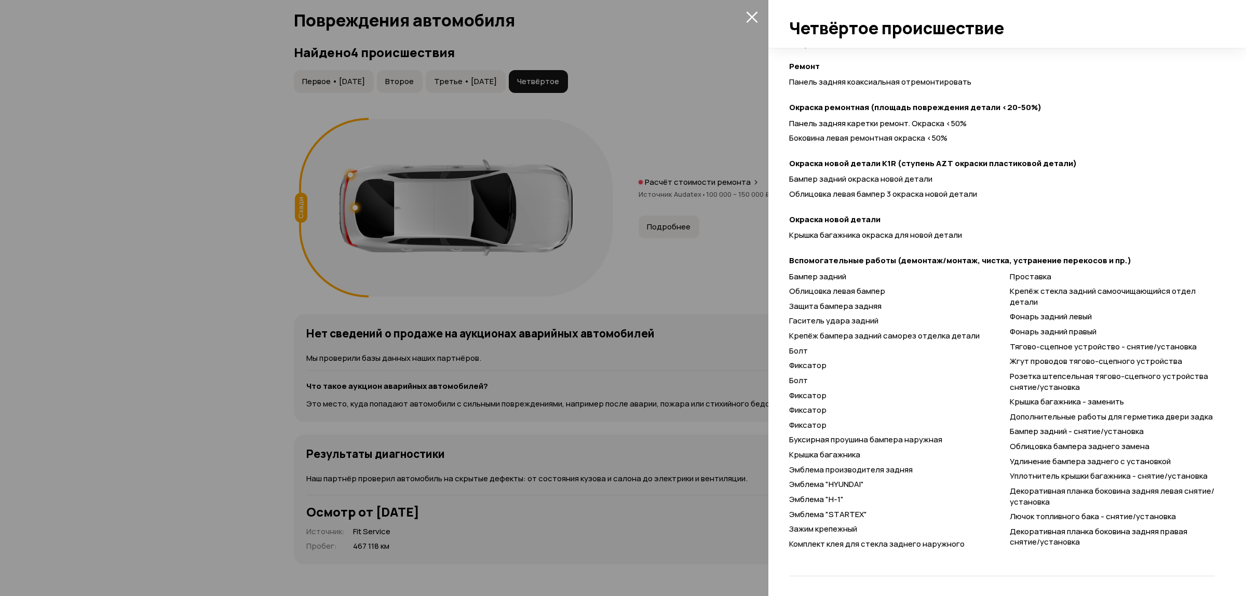
click at [675, 255] on div at bounding box center [623, 298] width 1246 height 596
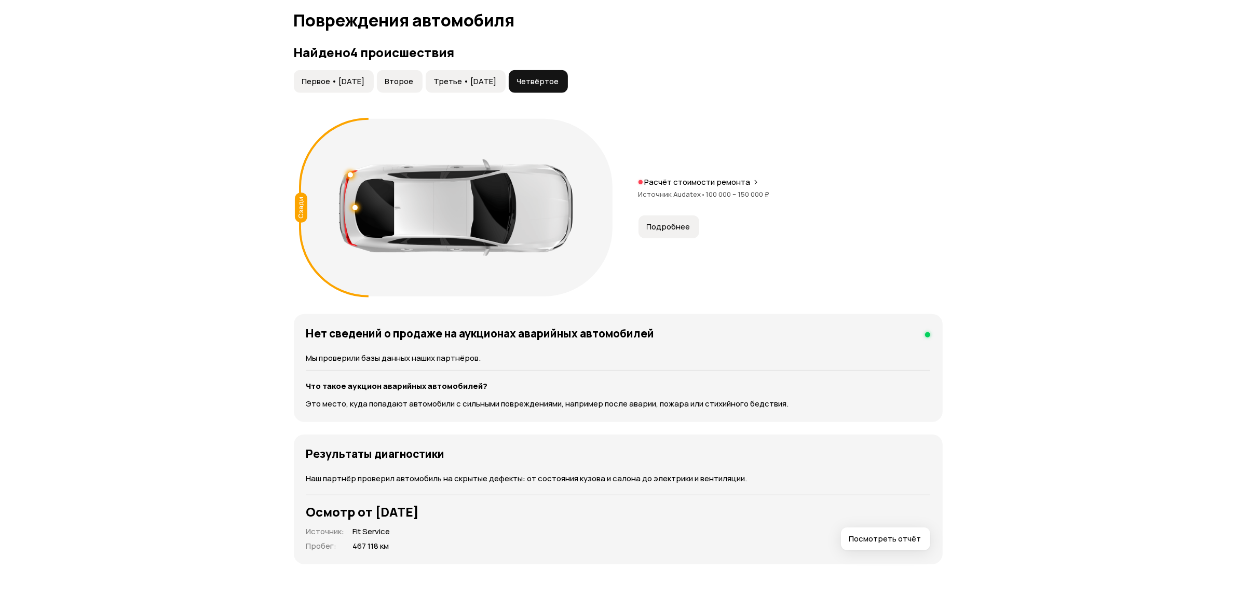
click at [480, 76] on span "Третье • [DATE]" at bounding box center [465, 81] width 63 height 10
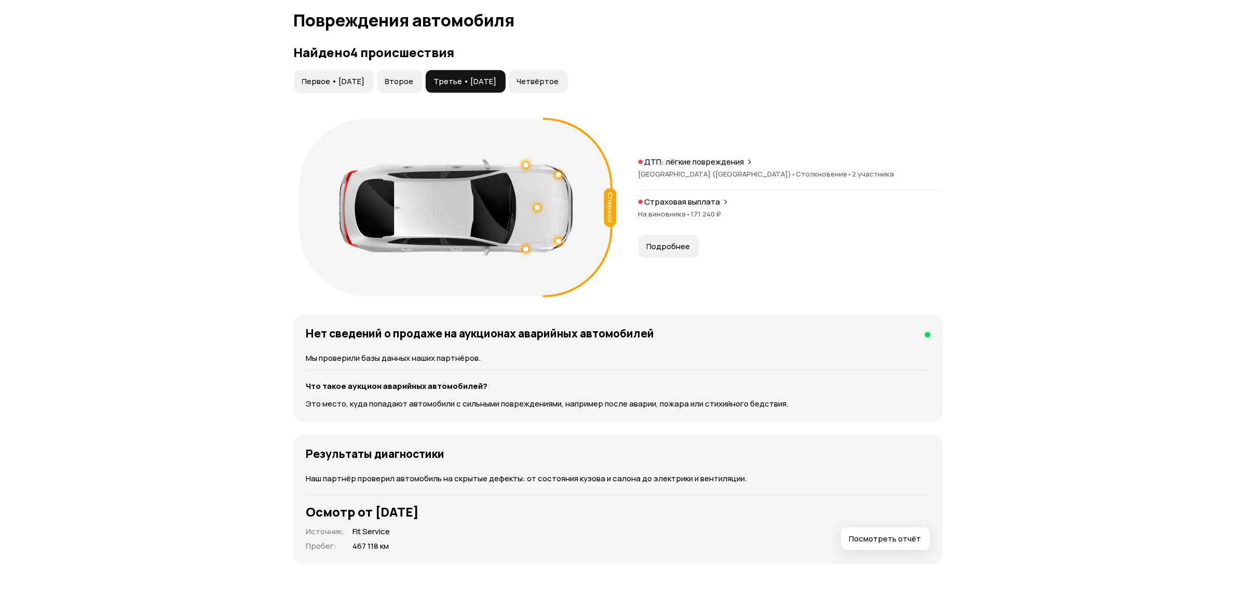
click at [414, 76] on span "Второе" at bounding box center [399, 81] width 29 height 10
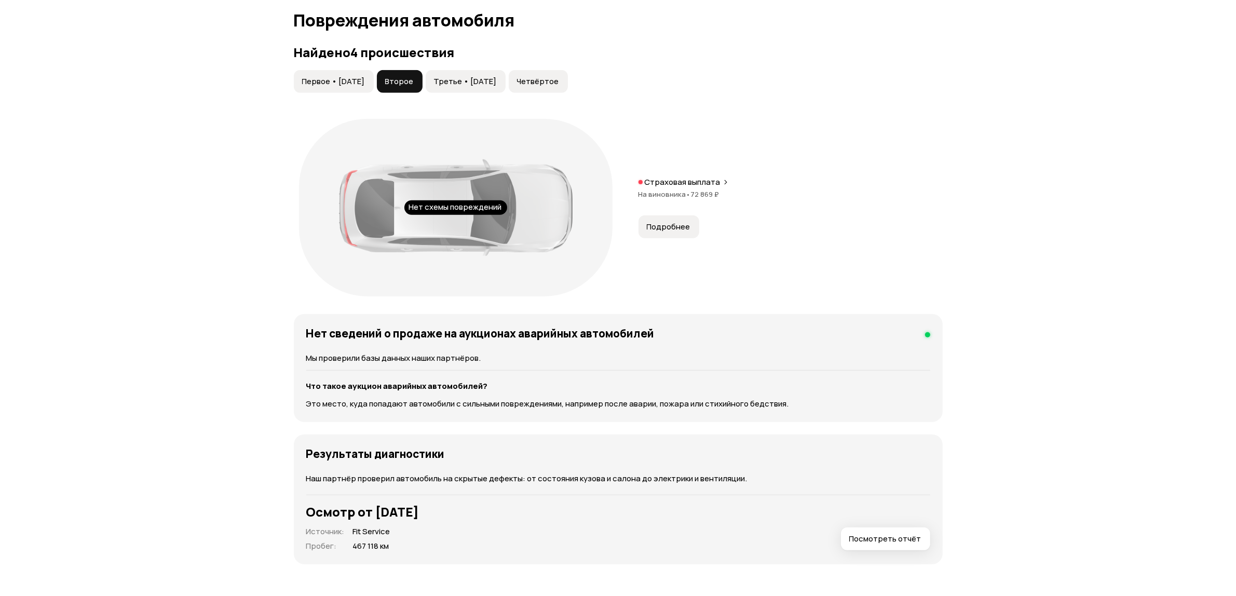
click at [351, 76] on span "Первое • [DATE]" at bounding box center [333, 81] width 63 height 10
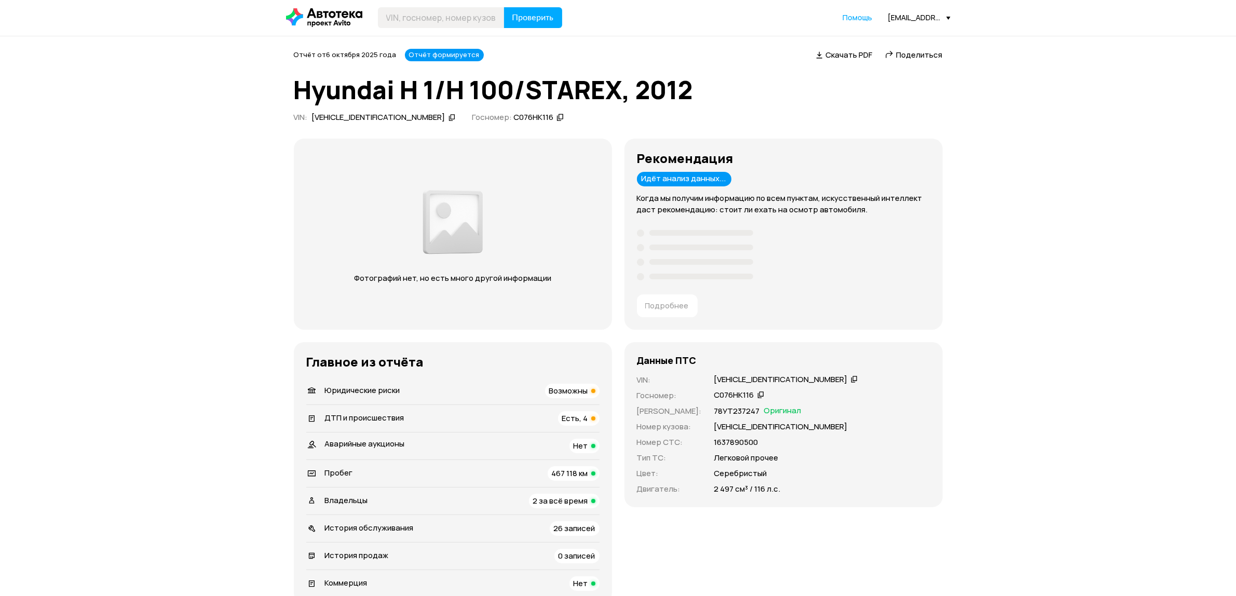
scroll to position [0, 0]
click at [851, 379] on icon at bounding box center [854, 380] width 7 height 10
click at [851, 384] on icon at bounding box center [854, 380] width 7 height 10
